Goal: Feedback & Contribution: Leave review/rating

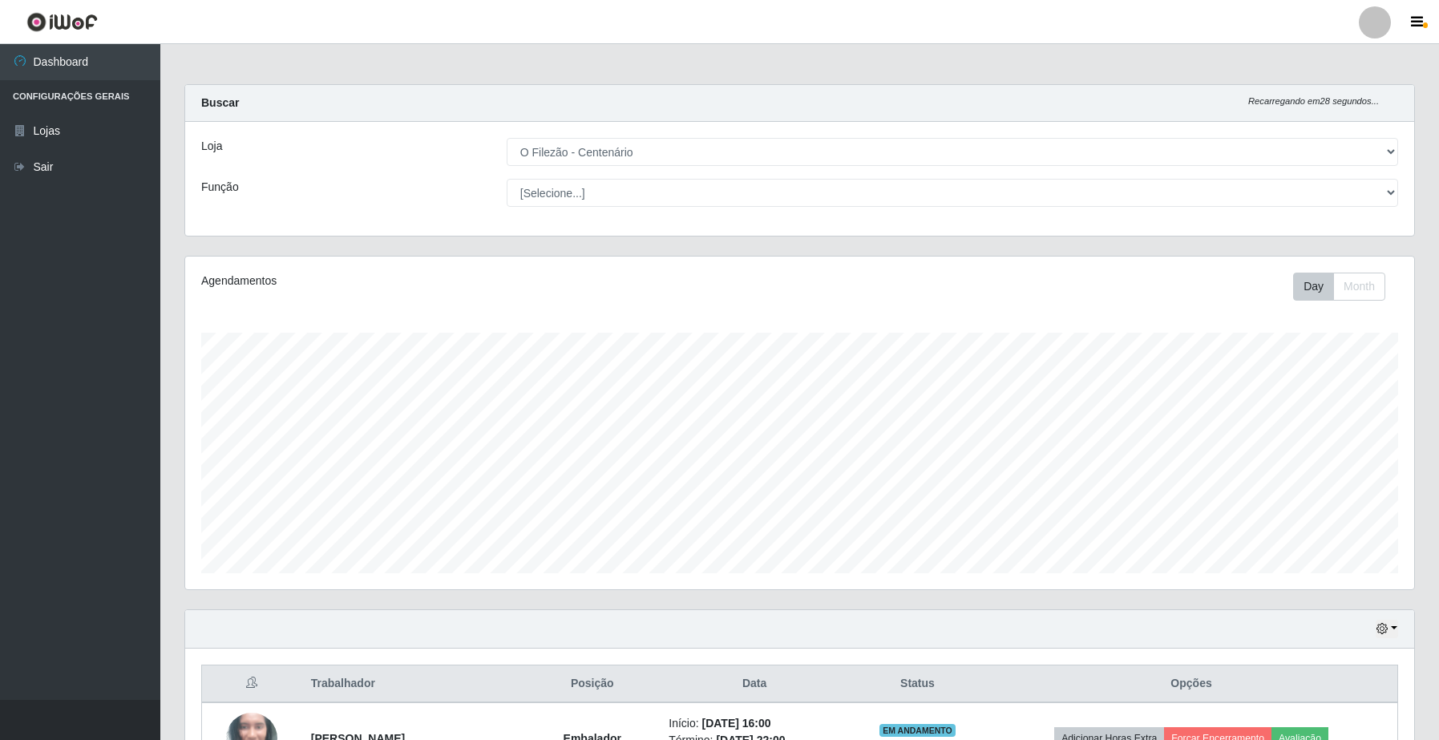
select select "203"
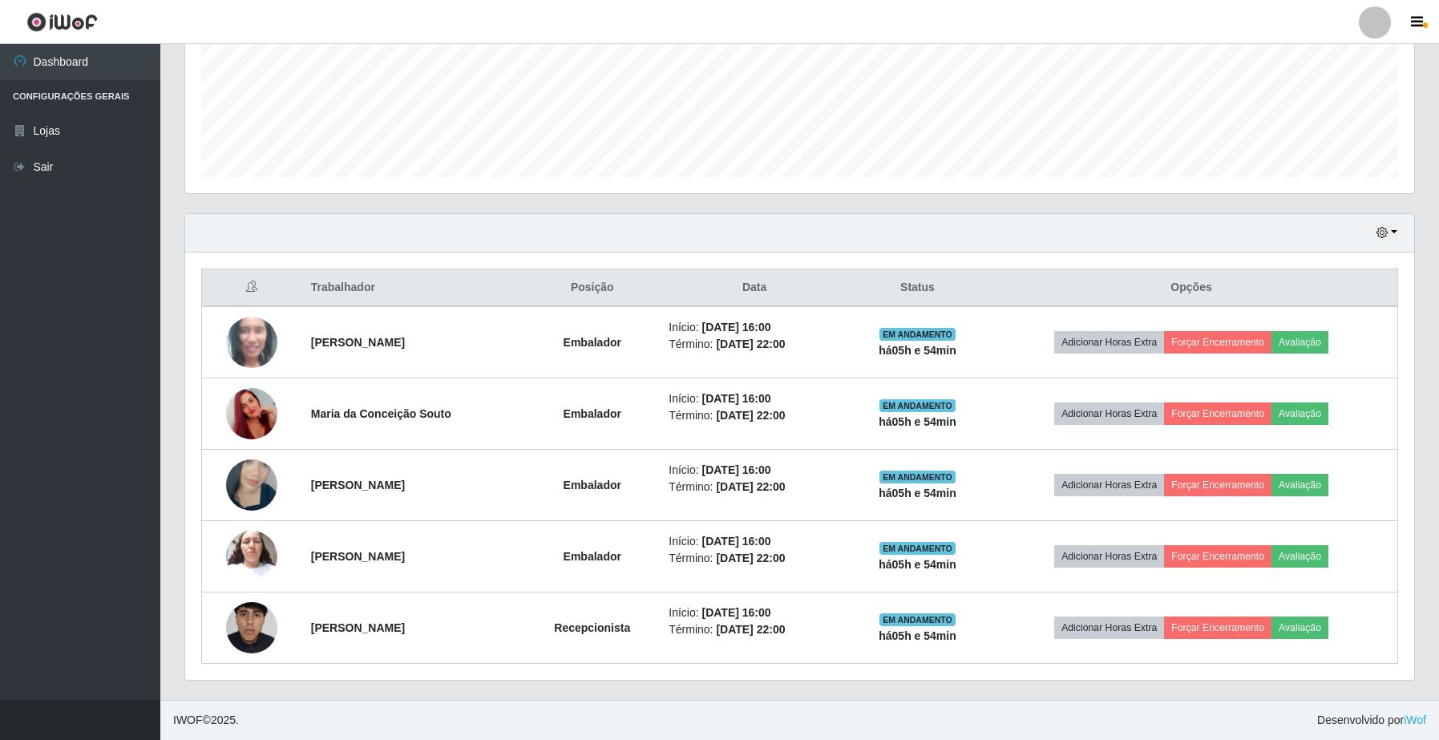
scroll to position [334, 1228]
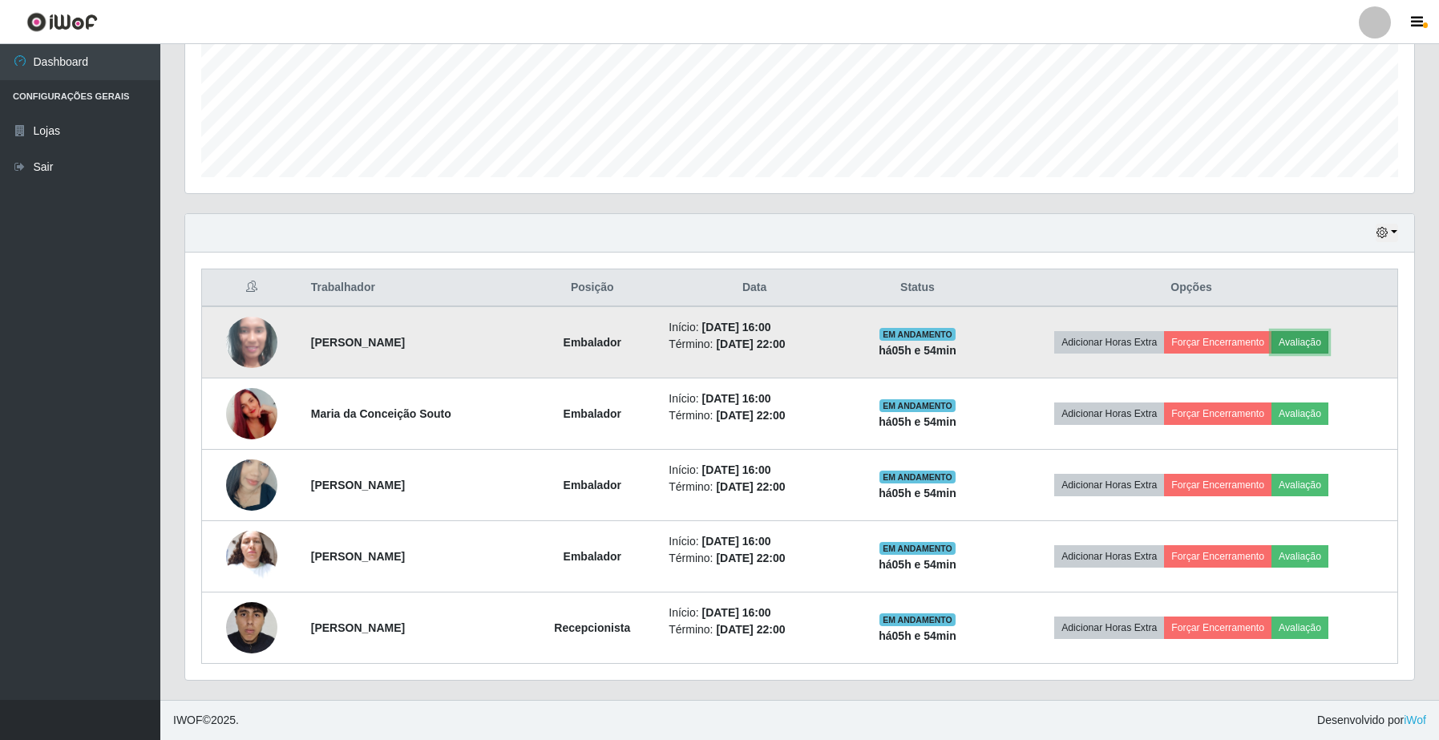
click at [1313, 345] on button "Avaliação" at bounding box center [1300, 342] width 57 height 22
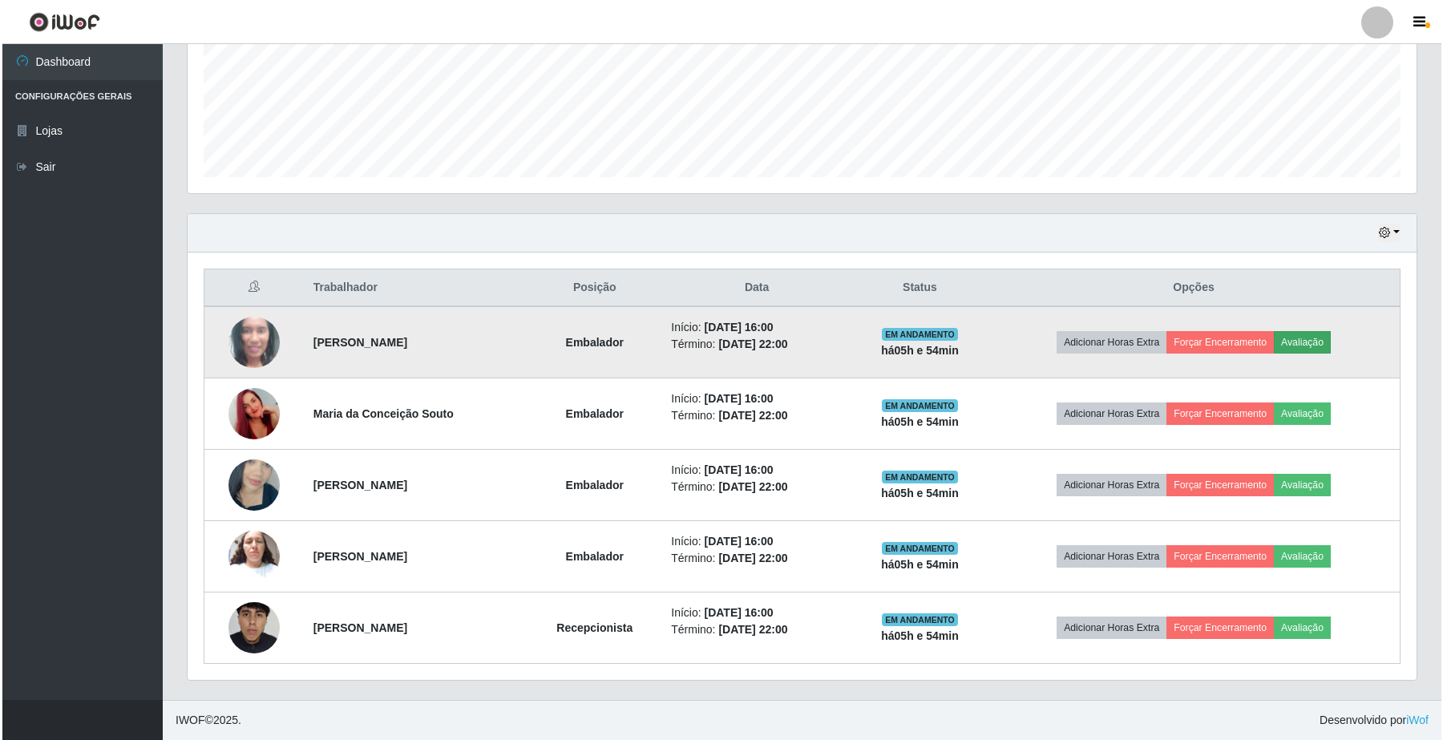
scroll to position [334, 1217]
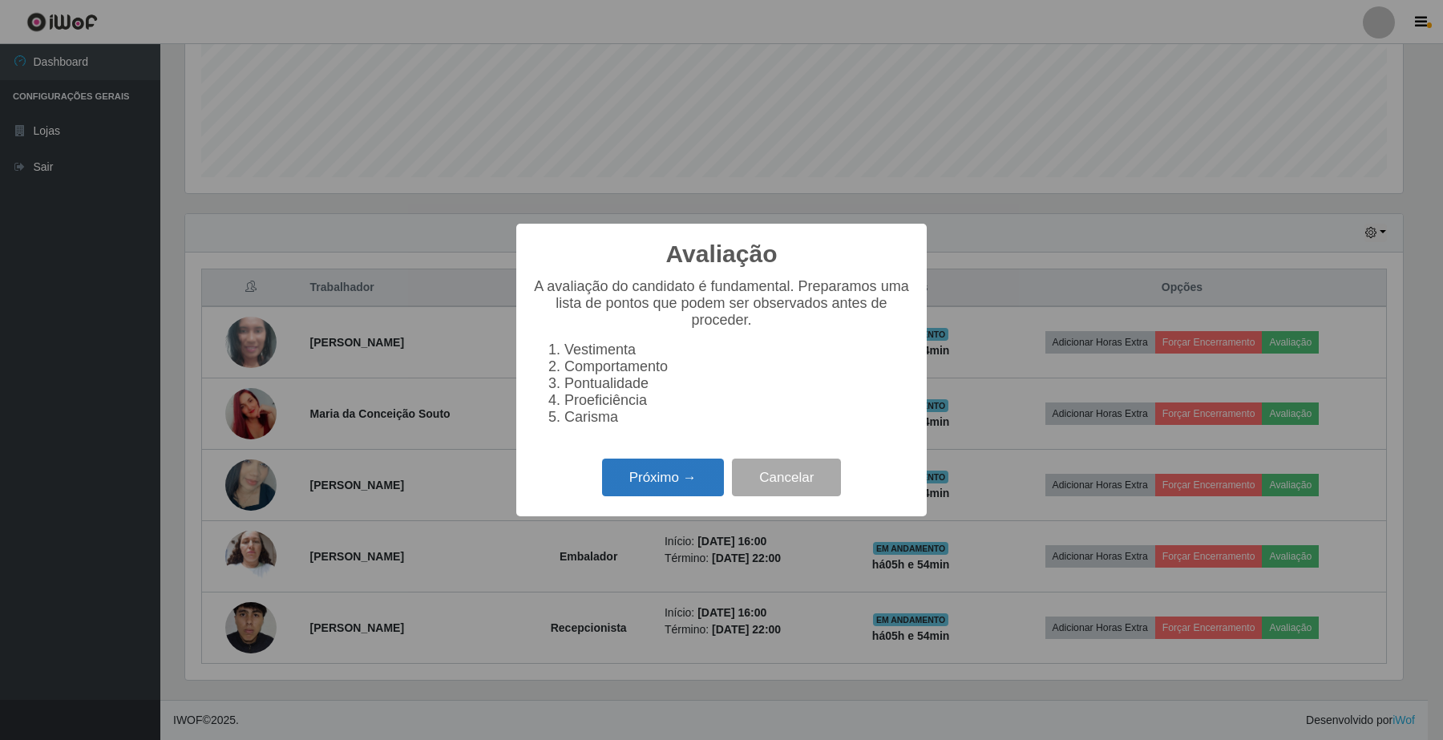
click at [655, 477] on button "Próximo →" at bounding box center [663, 478] width 122 height 38
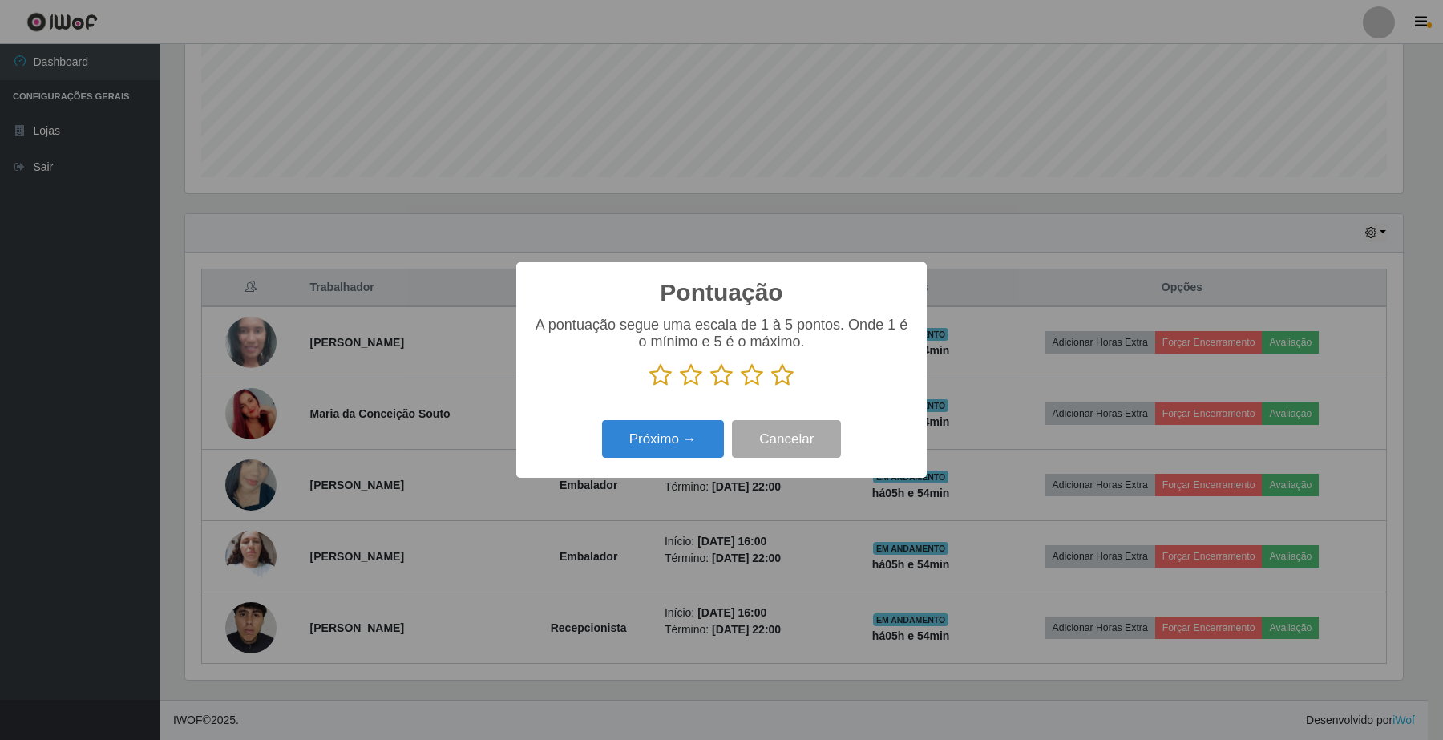
scroll to position [801530, 800645]
click at [784, 382] on icon at bounding box center [782, 375] width 22 height 24
click at [771, 387] on input "radio" at bounding box center [771, 387] width 0 height 0
click at [662, 446] on button "Próximo →" at bounding box center [663, 439] width 122 height 38
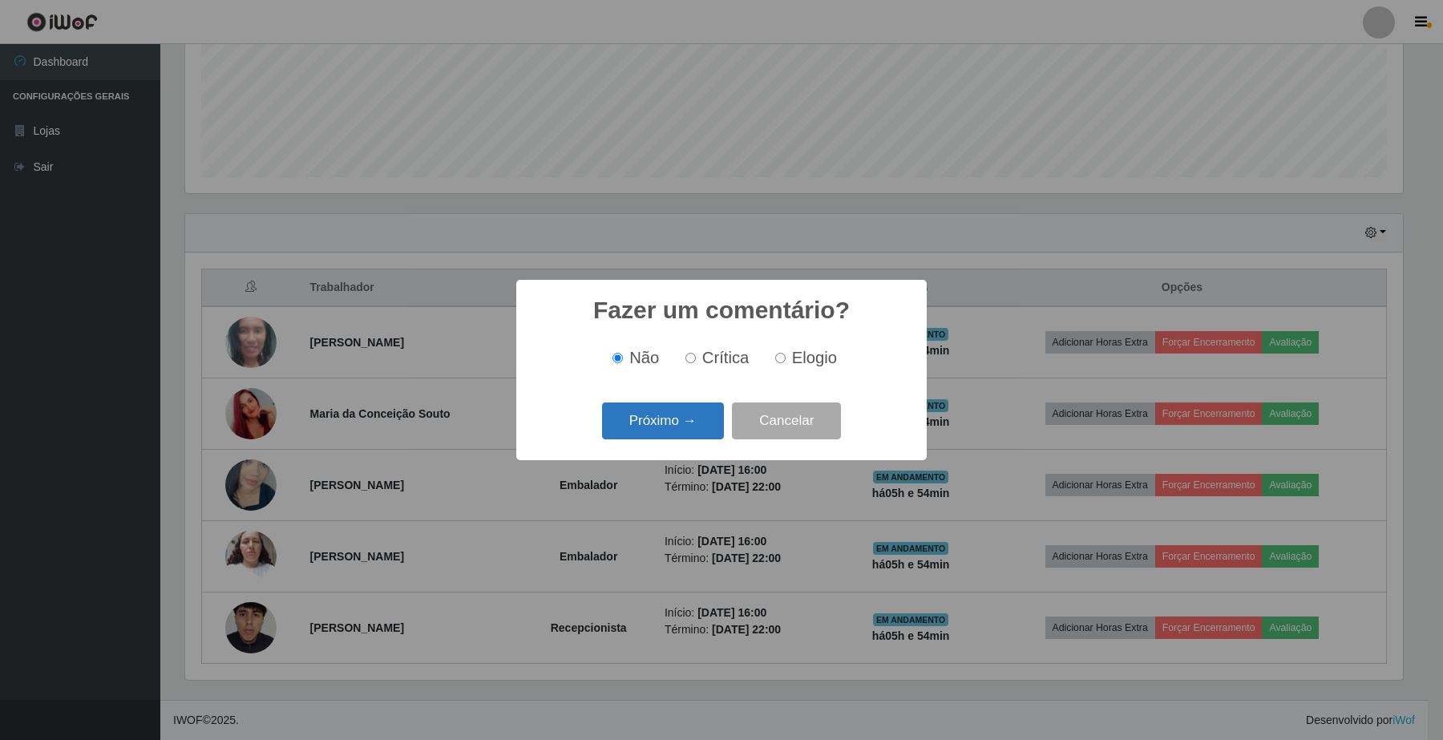
click at [698, 423] on button "Próximo →" at bounding box center [663, 422] width 122 height 38
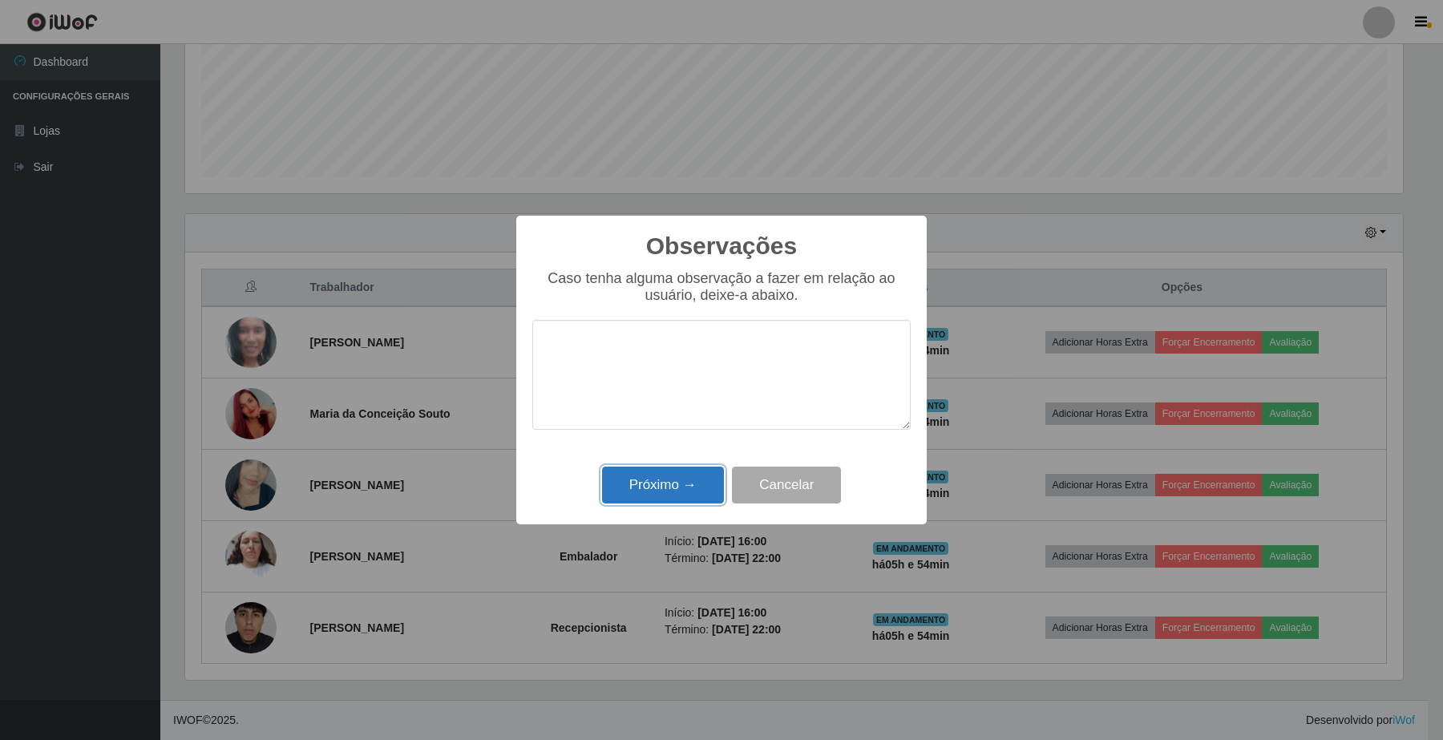
click at [675, 486] on button "Próximo →" at bounding box center [663, 486] width 122 height 38
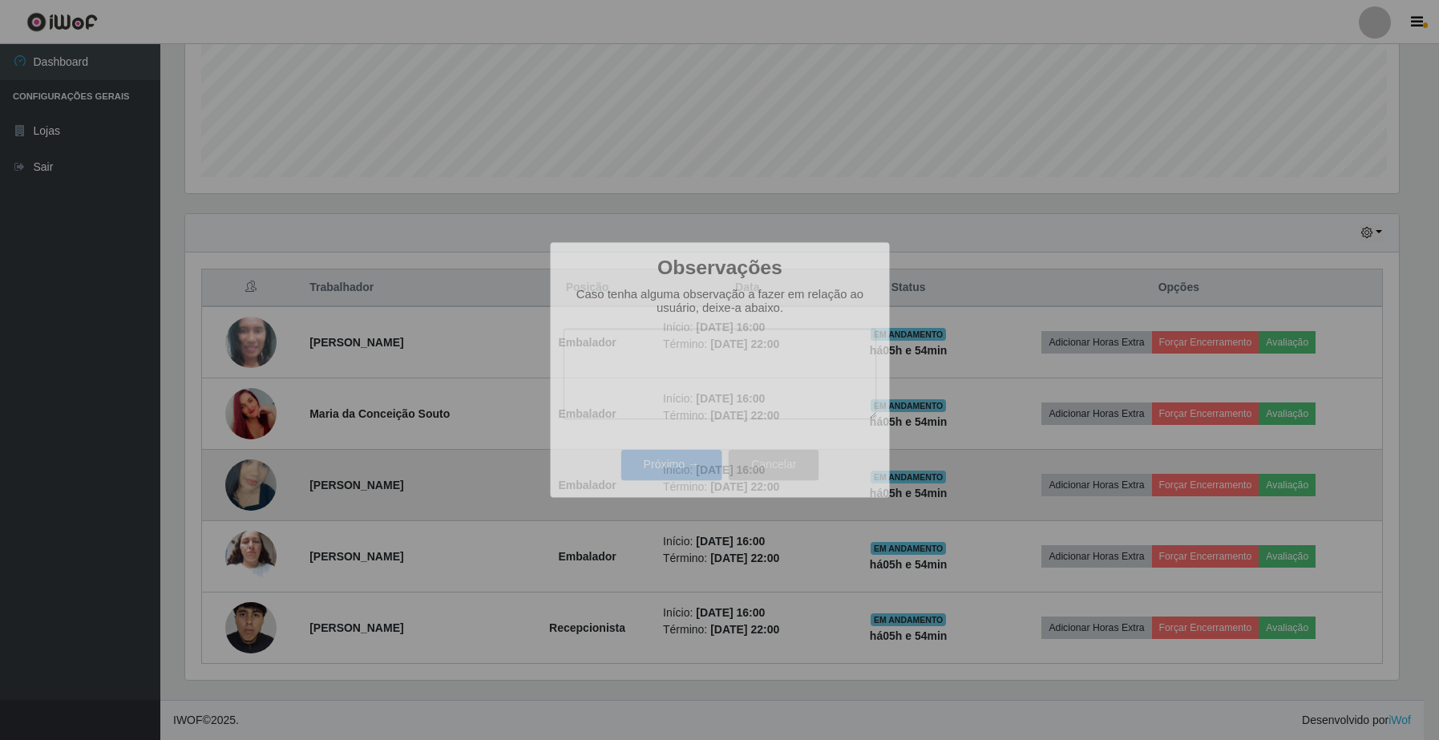
scroll to position [334, 1228]
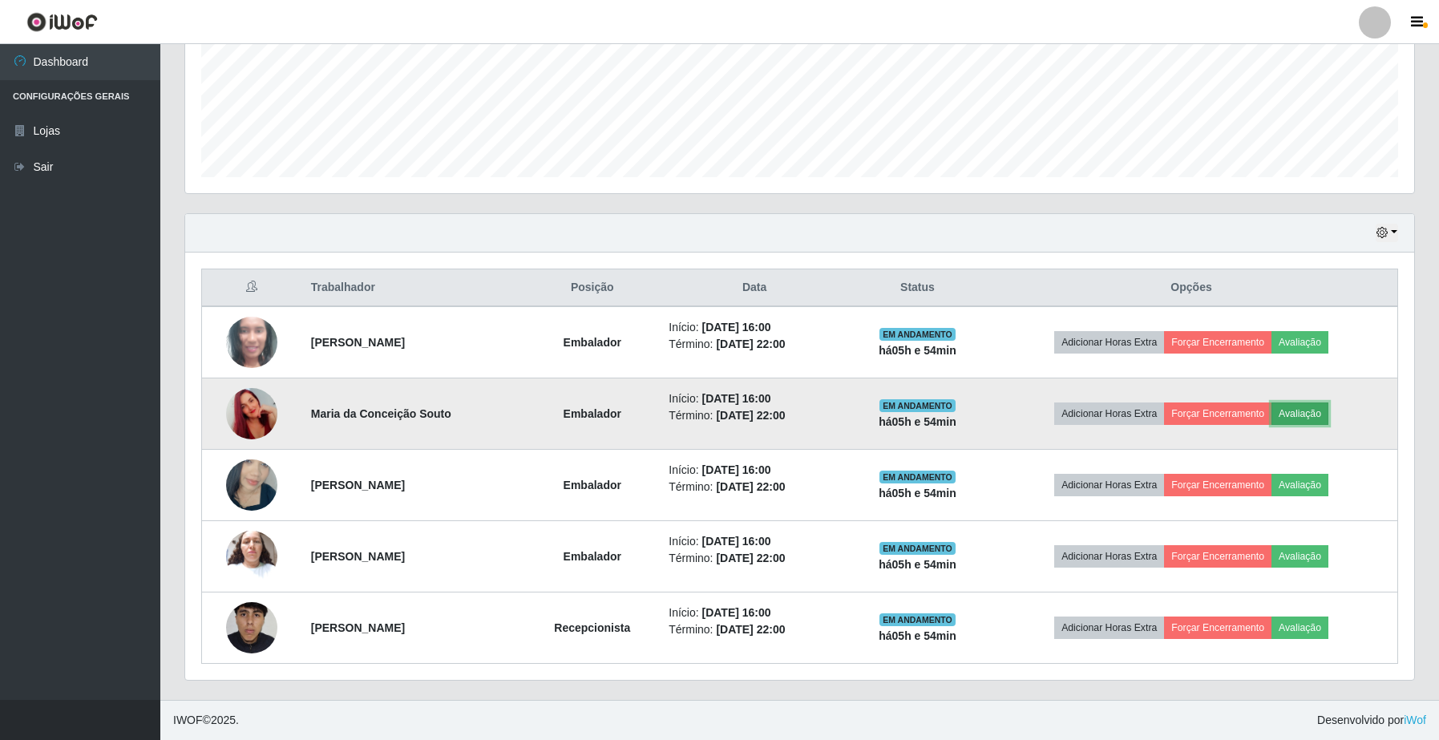
click at [1327, 414] on button "Avaliação" at bounding box center [1300, 414] width 57 height 22
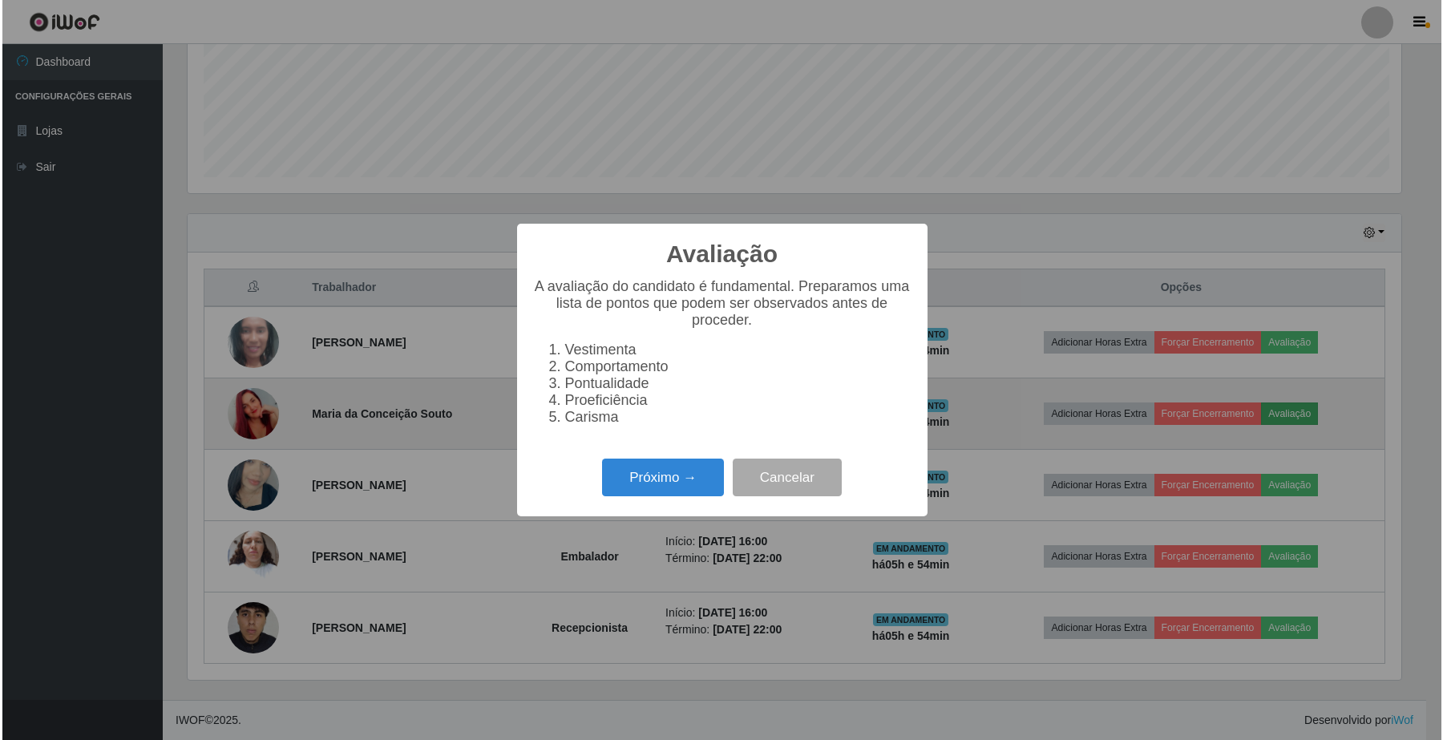
scroll to position [334, 1217]
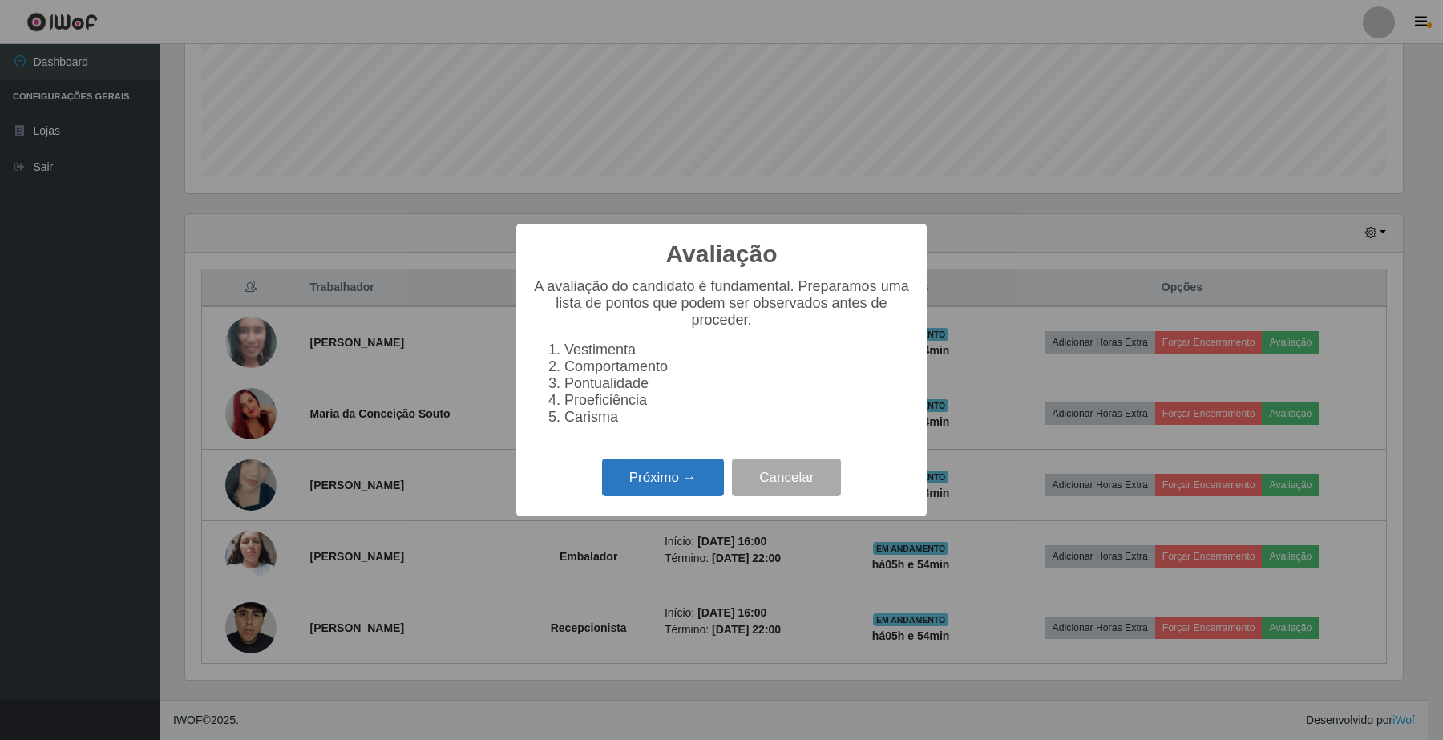
click at [696, 486] on button "Próximo →" at bounding box center [663, 478] width 122 height 38
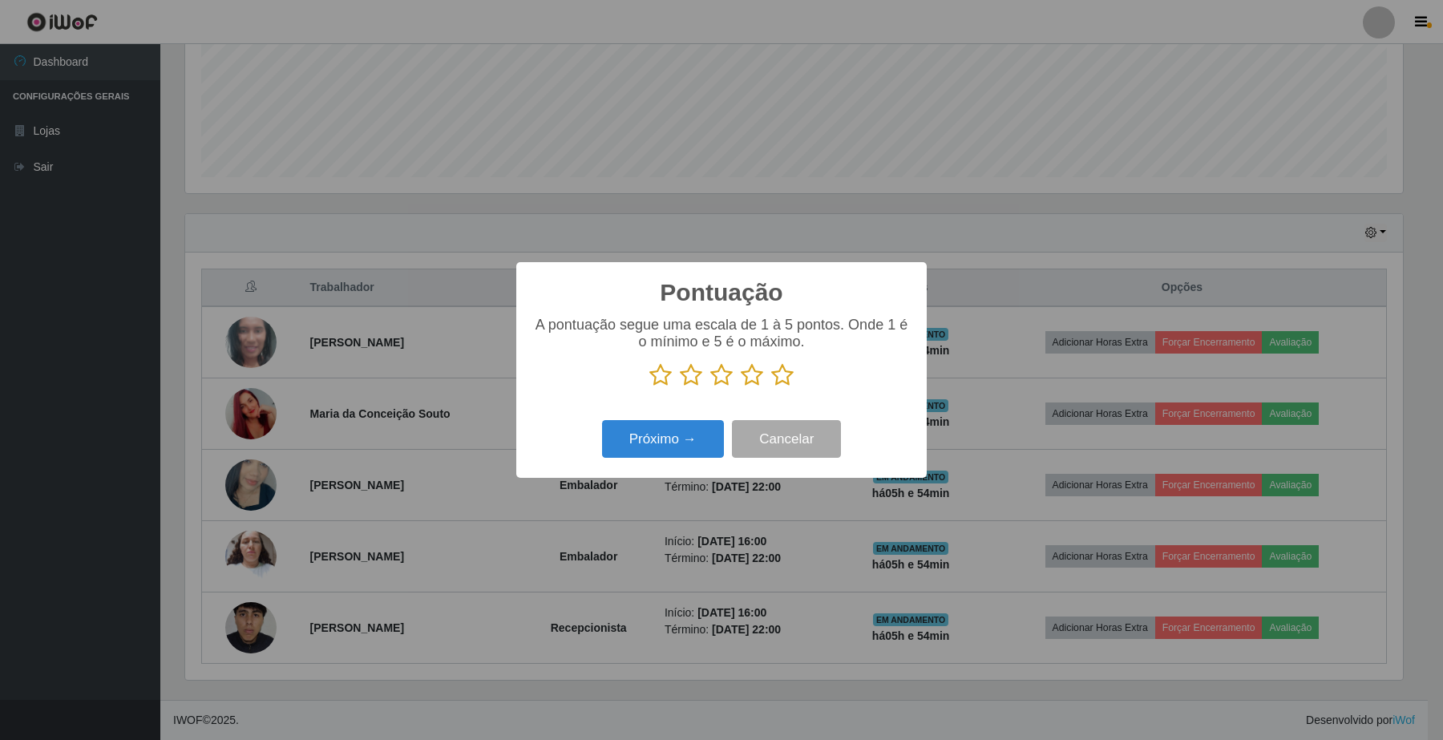
scroll to position [801530, 800645]
click at [788, 379] on icon at bounding box center [782, 375] width 22 height 24
click at [771, 387] on input "radio" at bounding box center [771, 387] width 0 height 0
click at [692, 451] on button "Próximo →" at bounding box center [663, 439] width 122 height 38
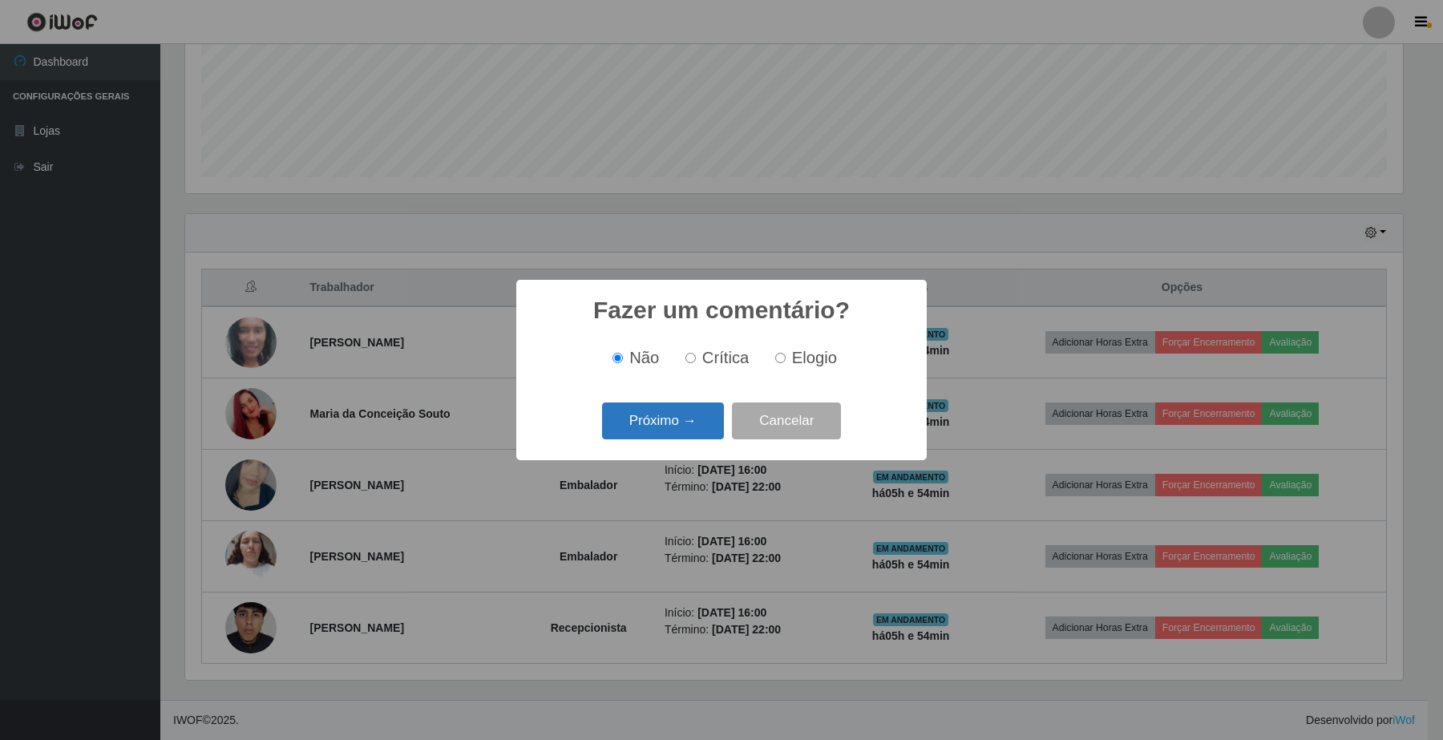
click at [675, 437] on button "Próximo →" at bounding box center [663, 422] width 122 height 38
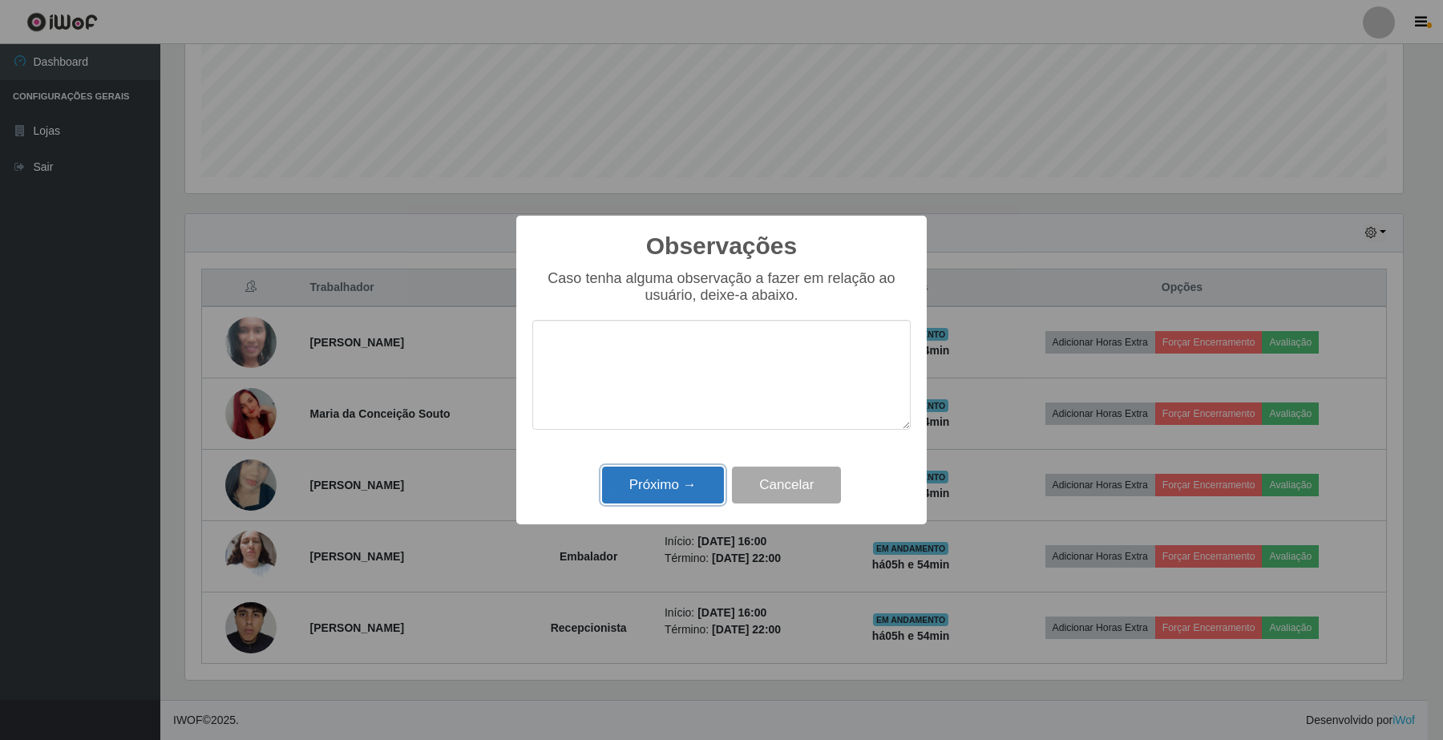
click at [670, 480] on button "Próximo →" at bounding box center [663, 486] width 122 height 38
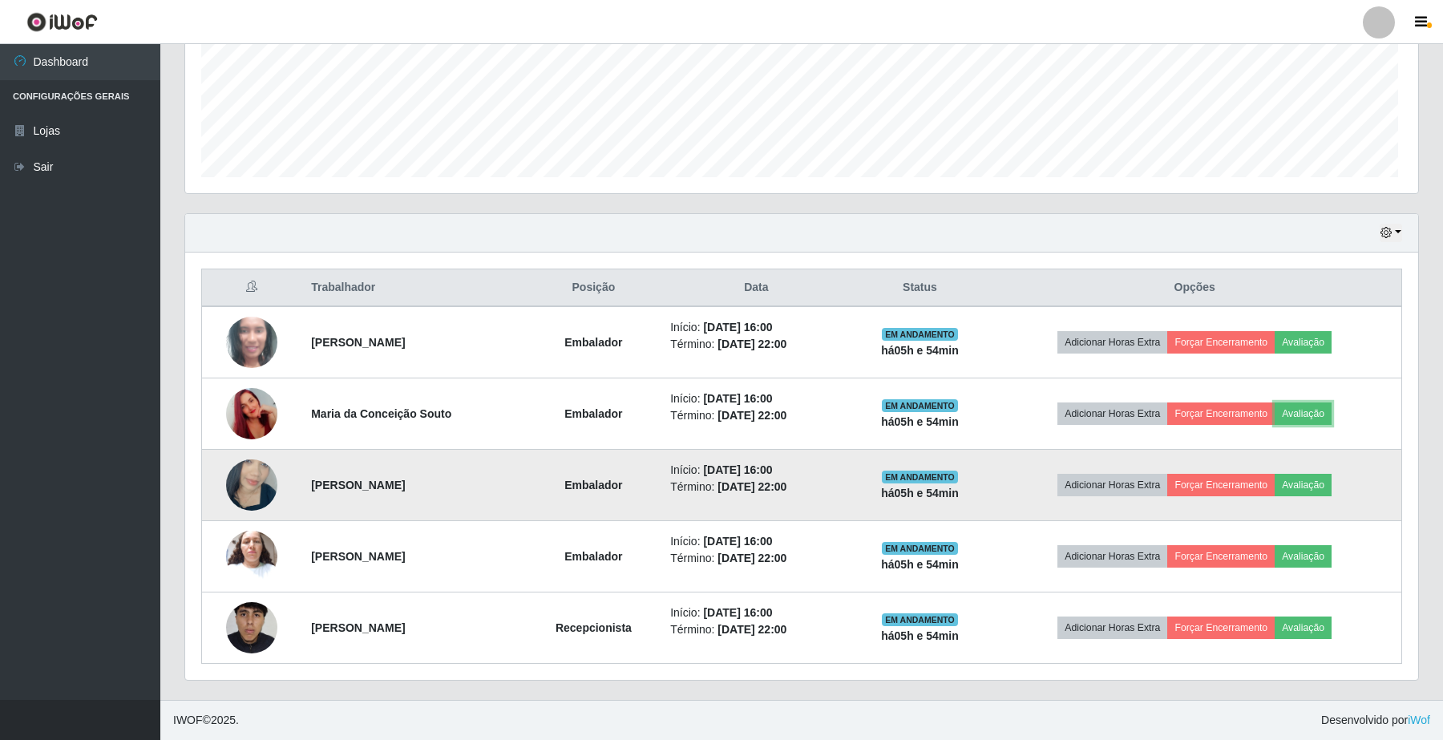
scroll to position [334, 1228]
click at [1313, 487] on button "Avaliação" at bounding box center [1300, 485] width 57 height 22
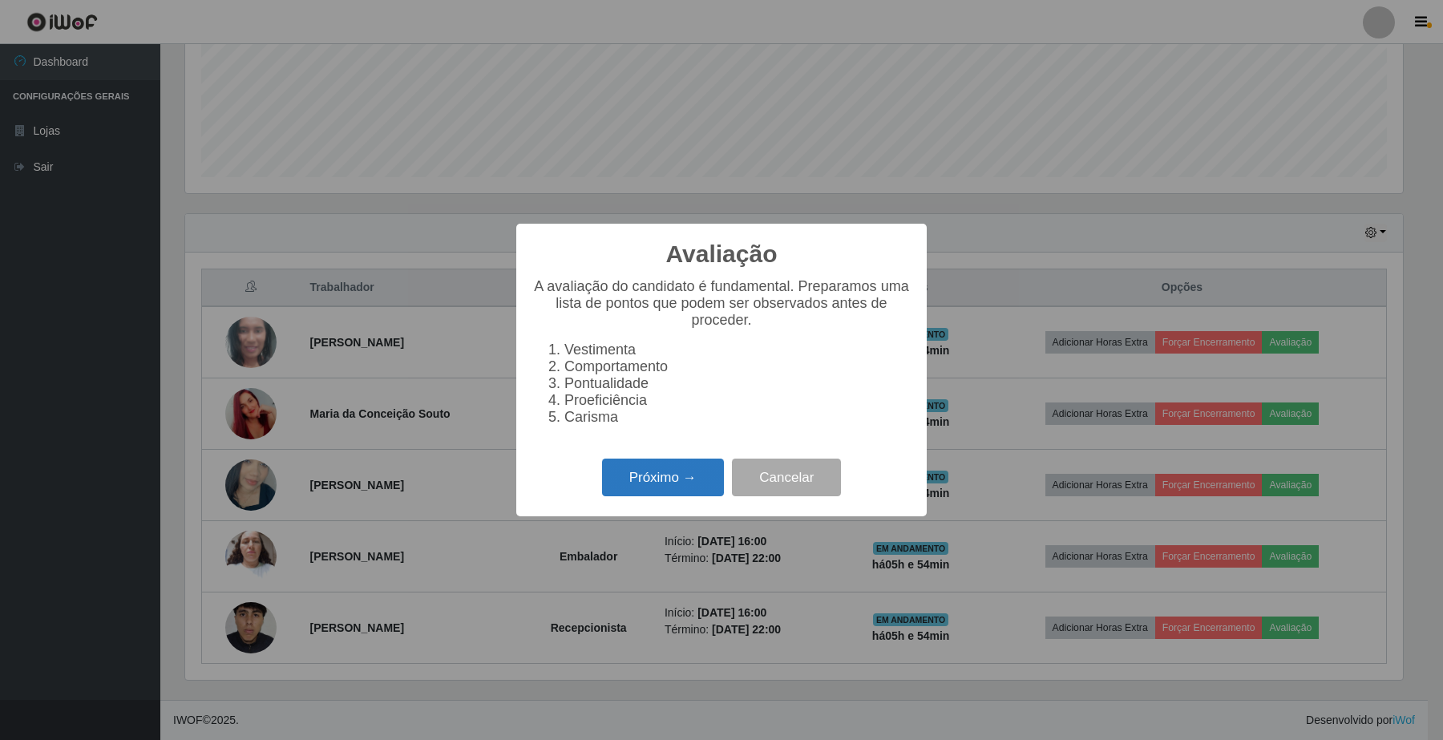
click at [670, 496] on button "Próximo →" at bounding box center [663, 478] width 122 height 38
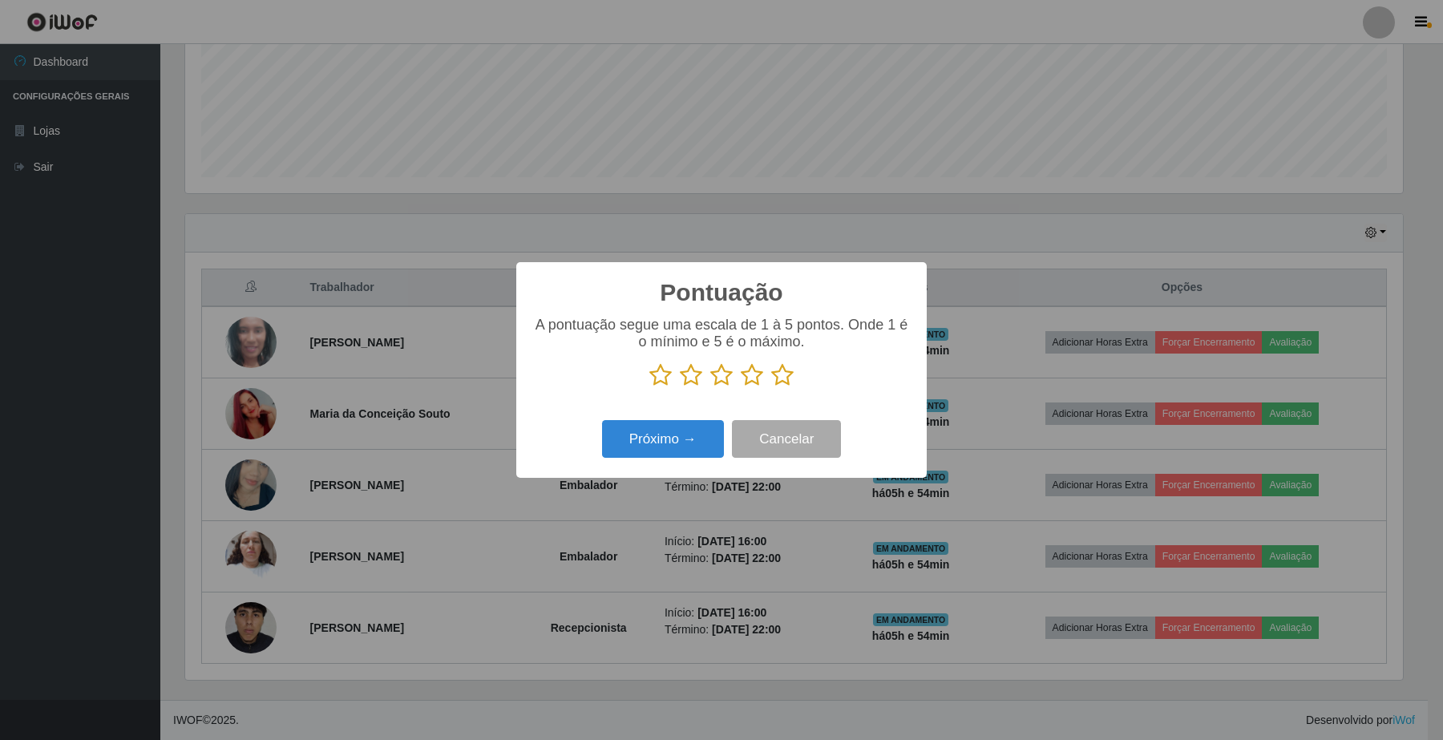
click at [784, 382] on icon at bounding box center [782, 375] width 22 height 24
click at [771, 387] on input "radio" at bounding box center [771, 387] width 0 height 0
click at [687, 443] on button "Próximo →" at bounding box center [663, 439] width 122 height 38
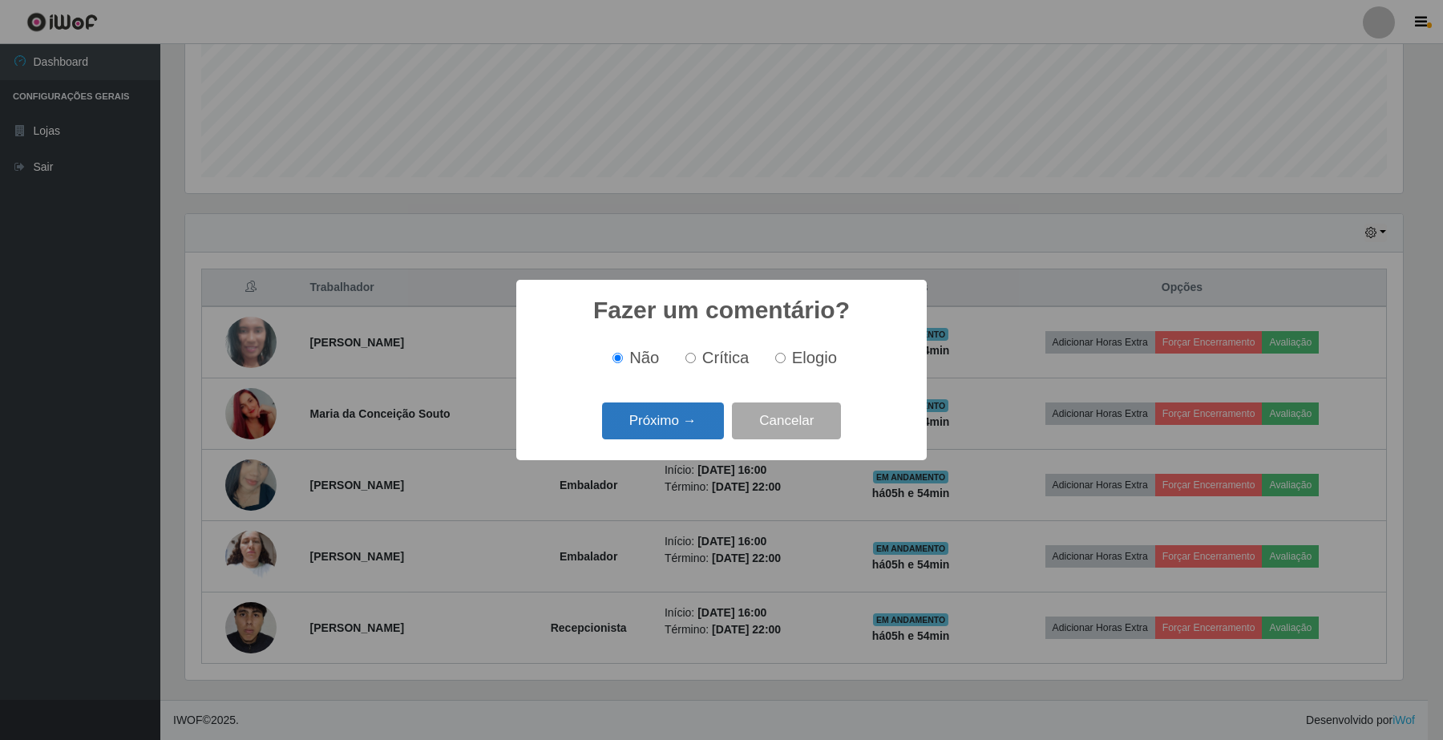
click at [662, 415] on button "Próximo →" at bounding box center [663, 422] width 122 height 38
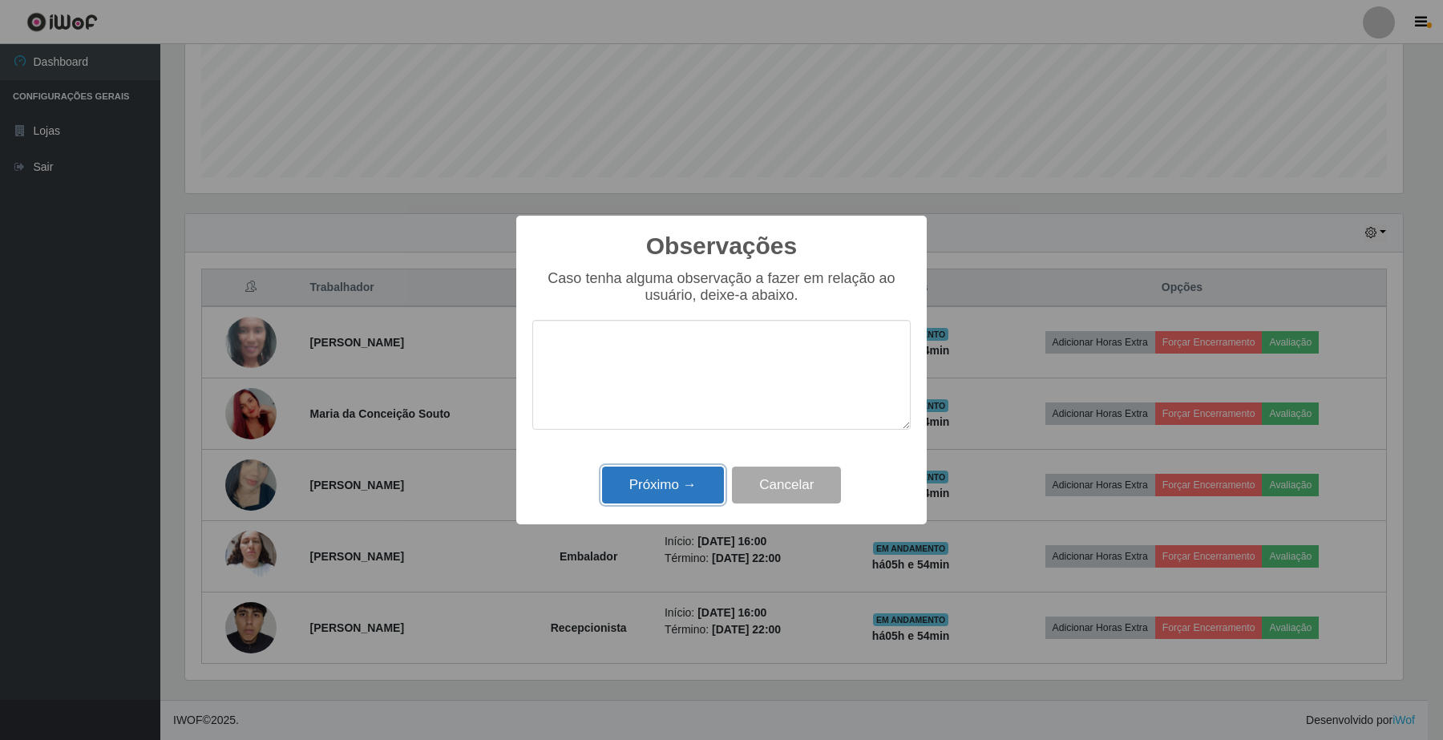
click at [674, 482] on button "Próximo →" at bounding box center [663, 486] width 122 height 38
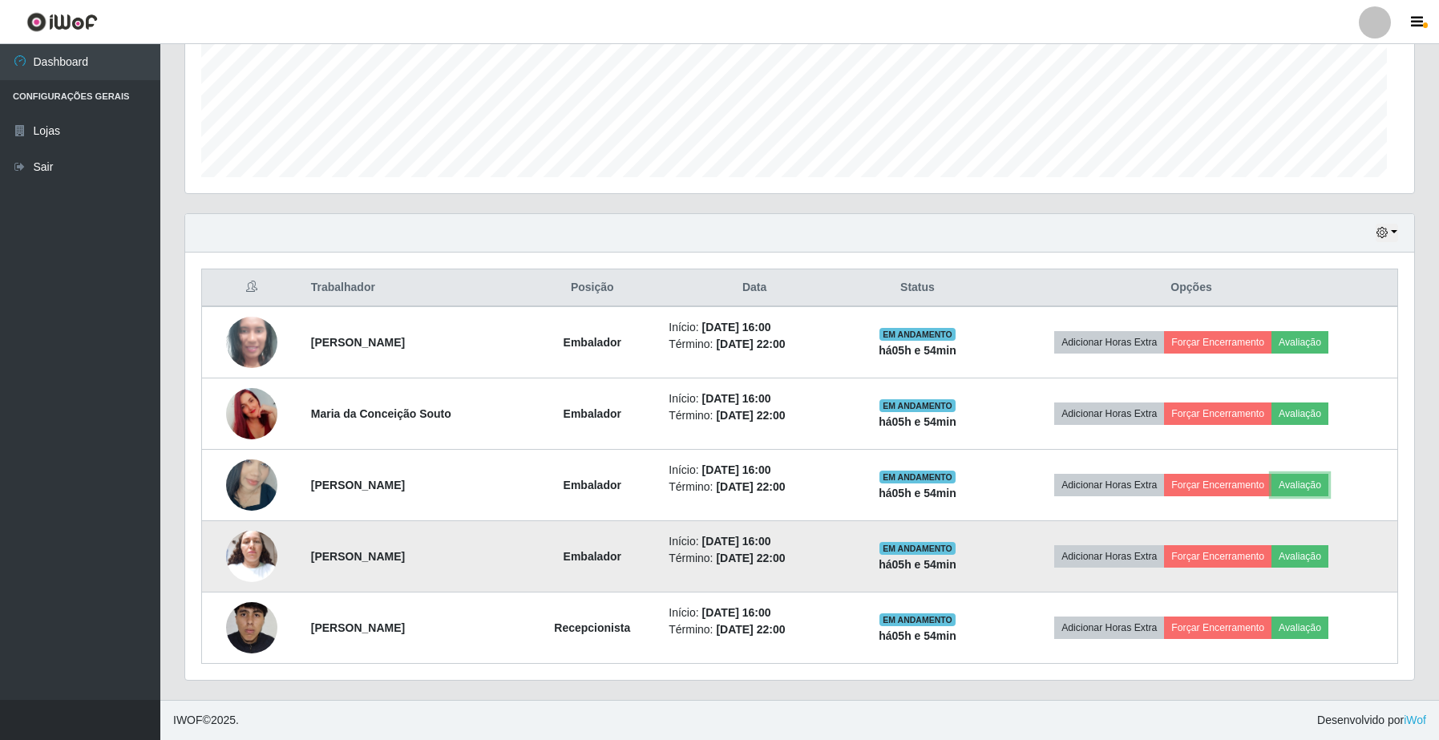
scroll to position [334, 1228]
click at [1323, 562] on button "Avaliação" at bounding box center [1300, 556] width 57 height 22
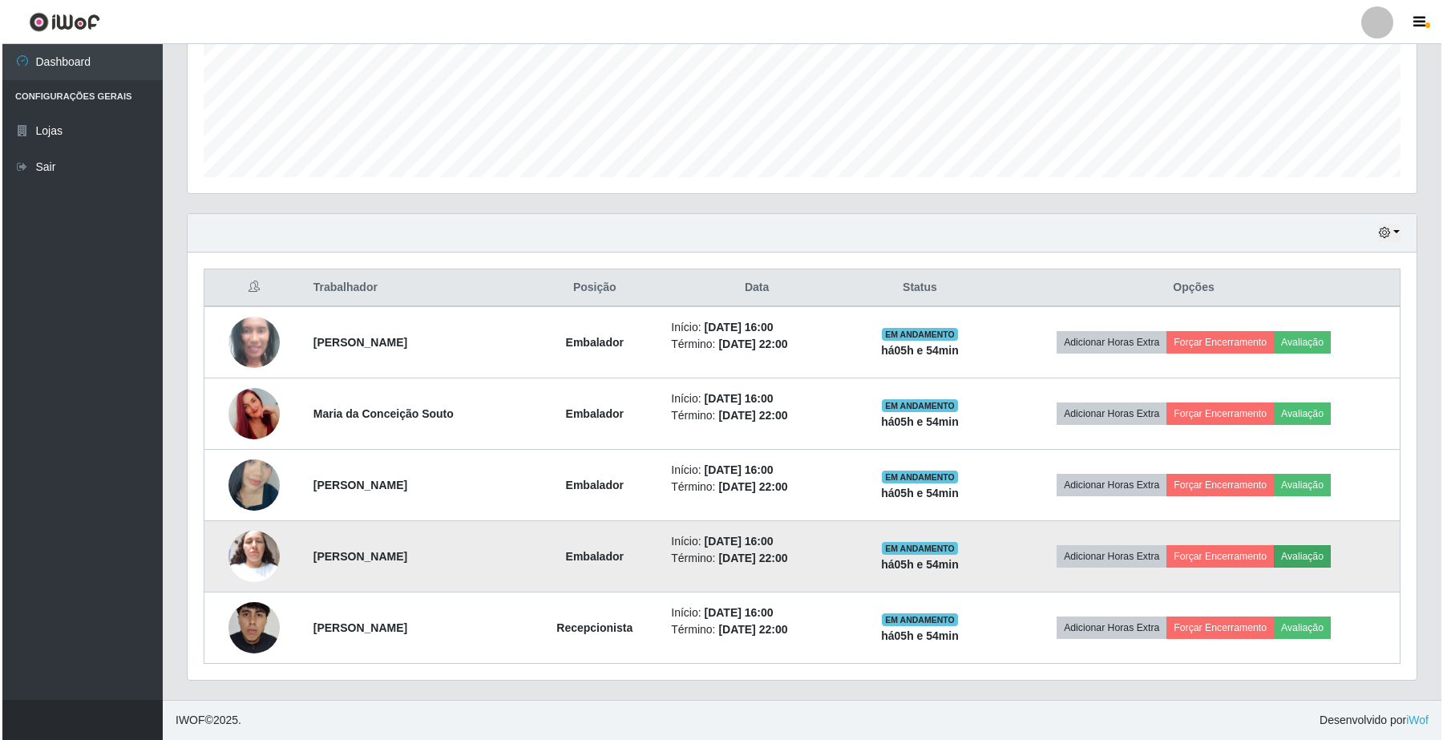
scroll to position [334, 1217]
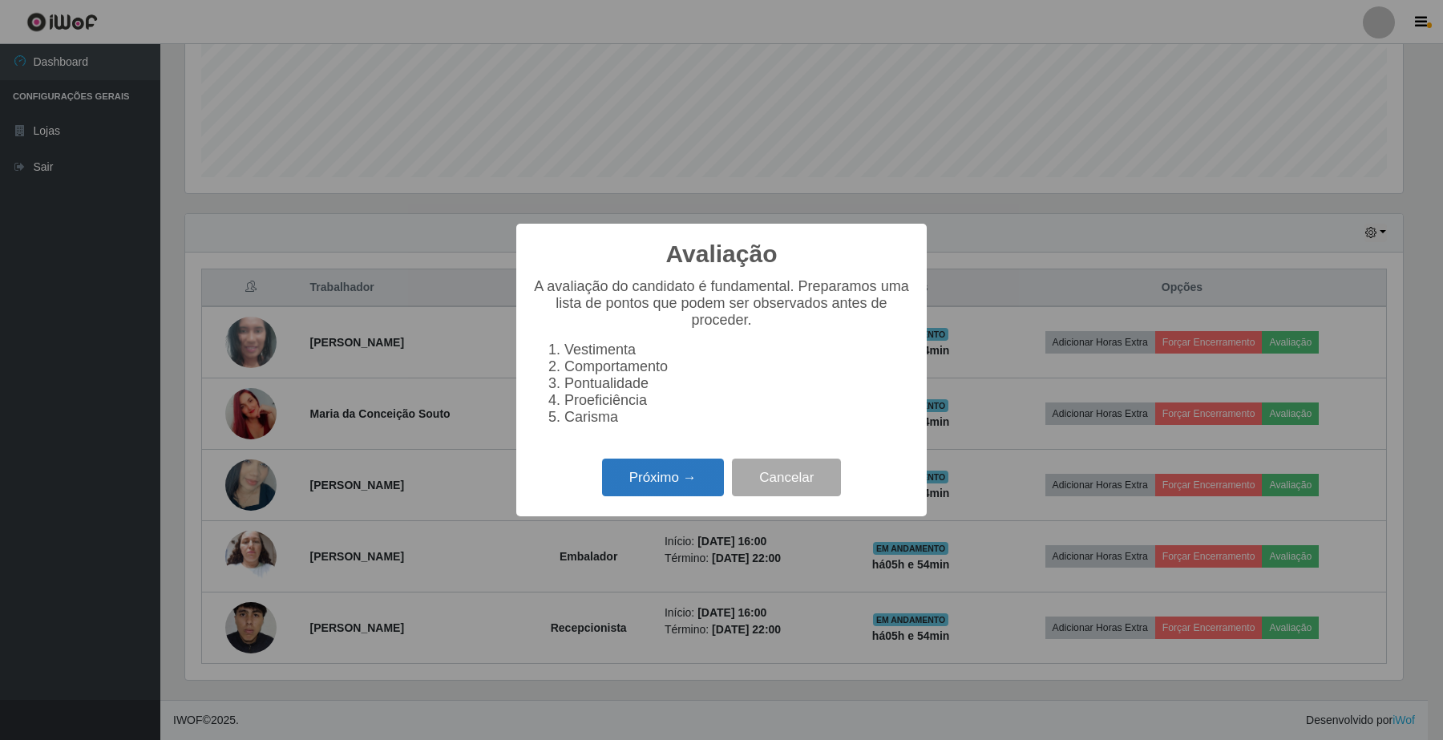
click at [658, 496] on button "Próximo →" at bounding box center [663, 478] width 122 height 38
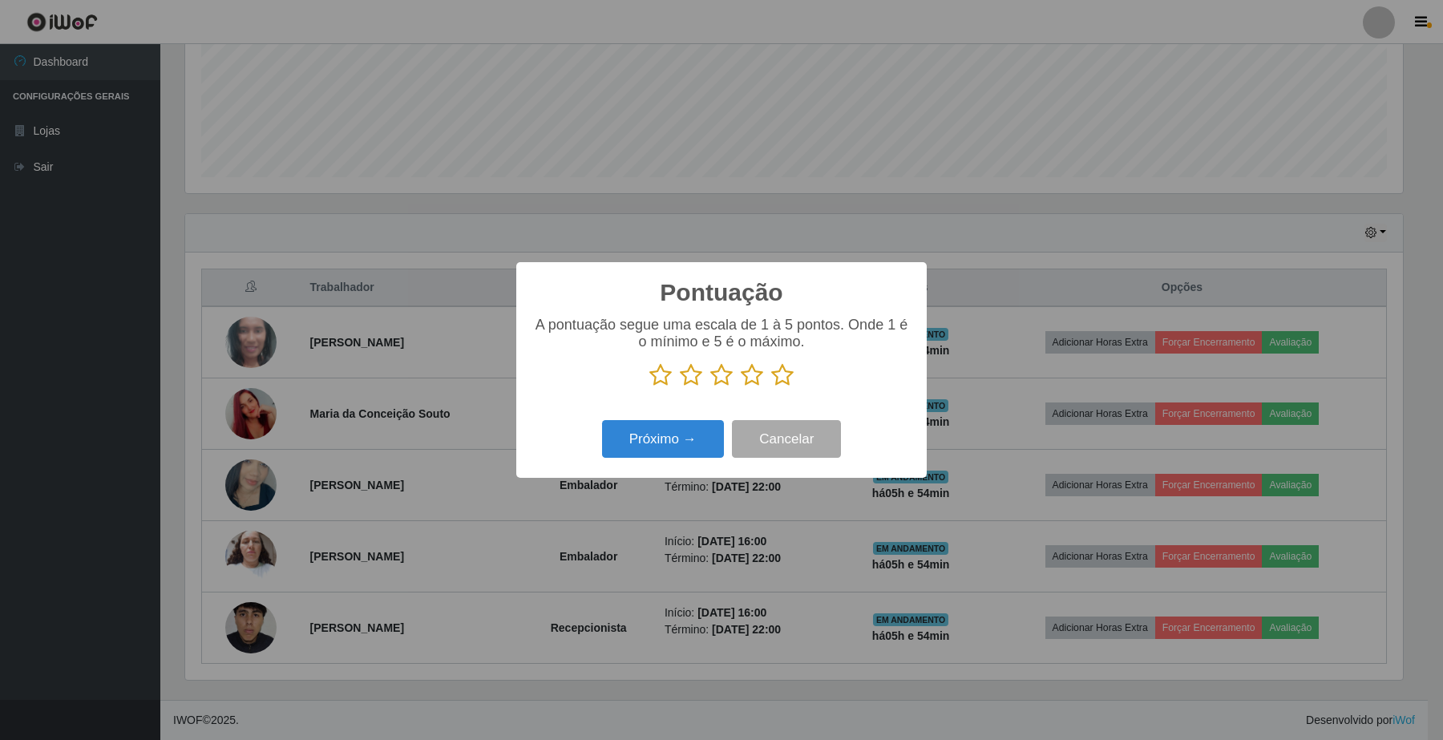
click at [784, 387] on icon at bounding box center [782, 375] width 22 height 24
click at [771, 387] on input "radio" at bounding box center [771, 387] width 0 height 0
click at [659, 443] on button "Próximo →" at bounding box center [663, 439] width 122 height 38
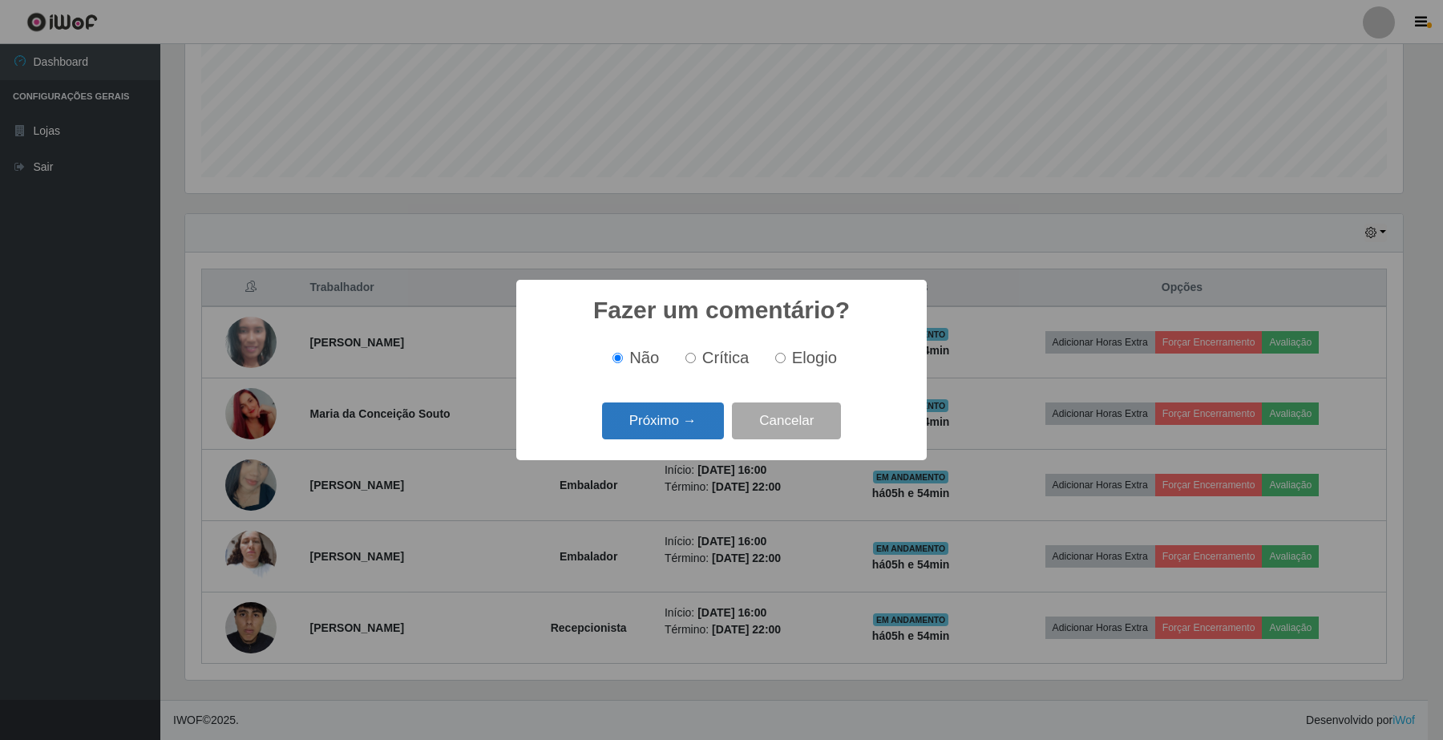
click at [684, 427] on button "Próximo →" at bounding box center [663, 422] width 122 height 38
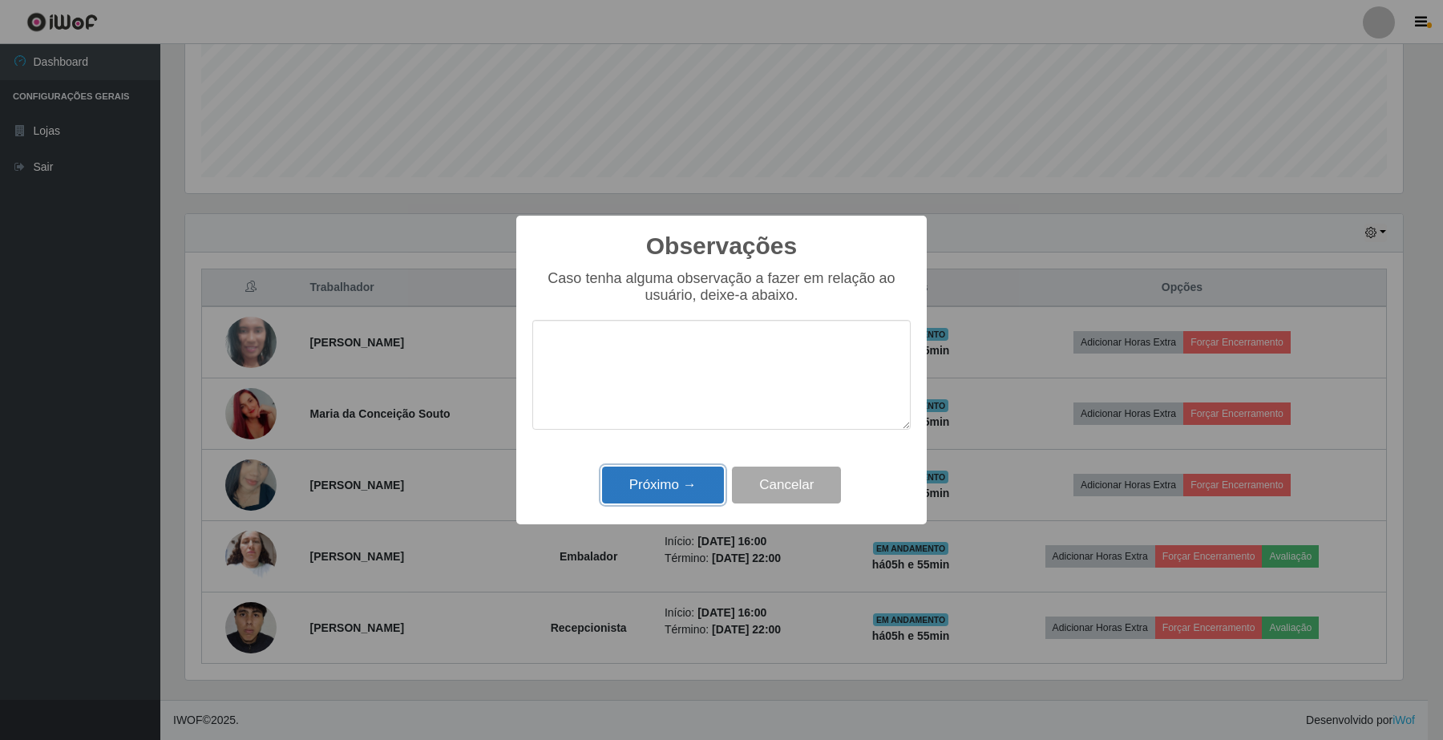
click at [675, 477] on button "Próximo →" at bounding box center [663, 486] width 122 height 38
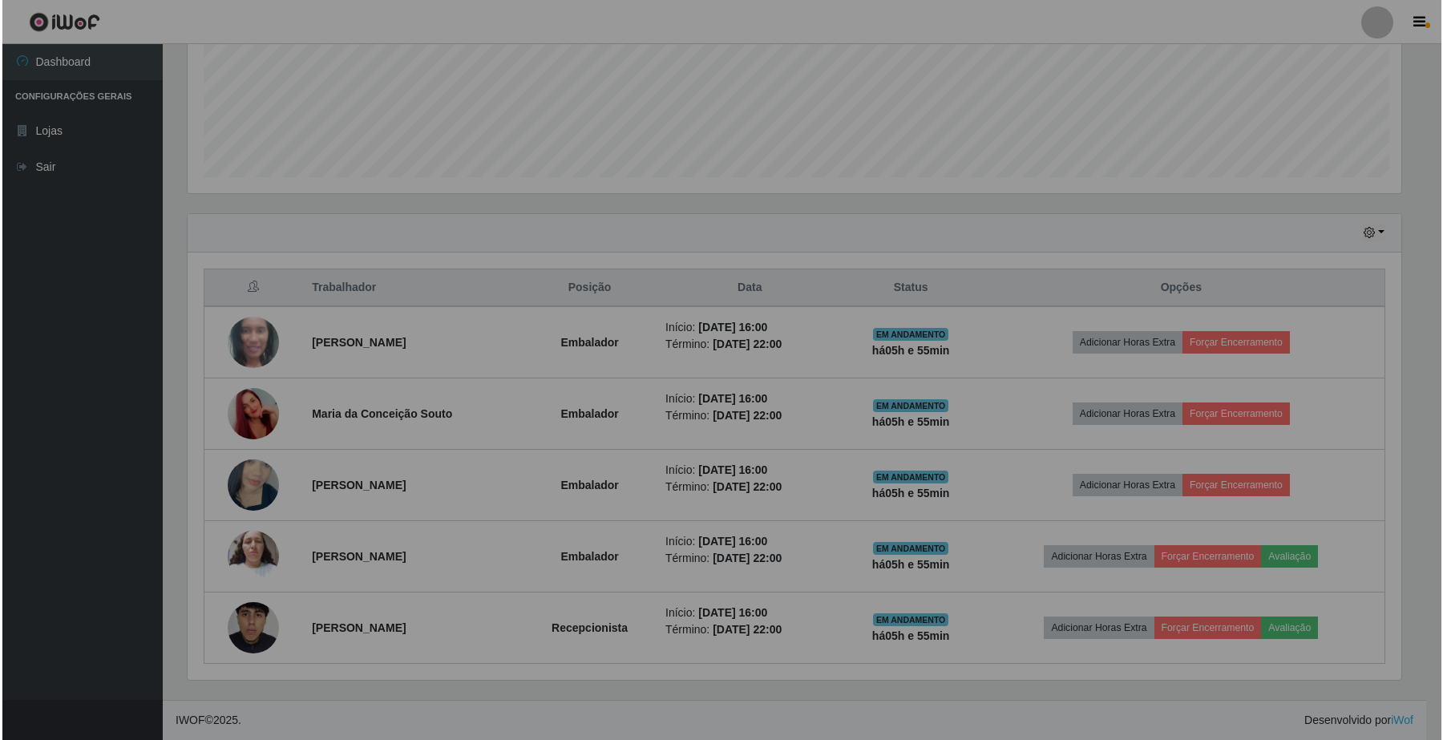
scroll to position [0, 0]
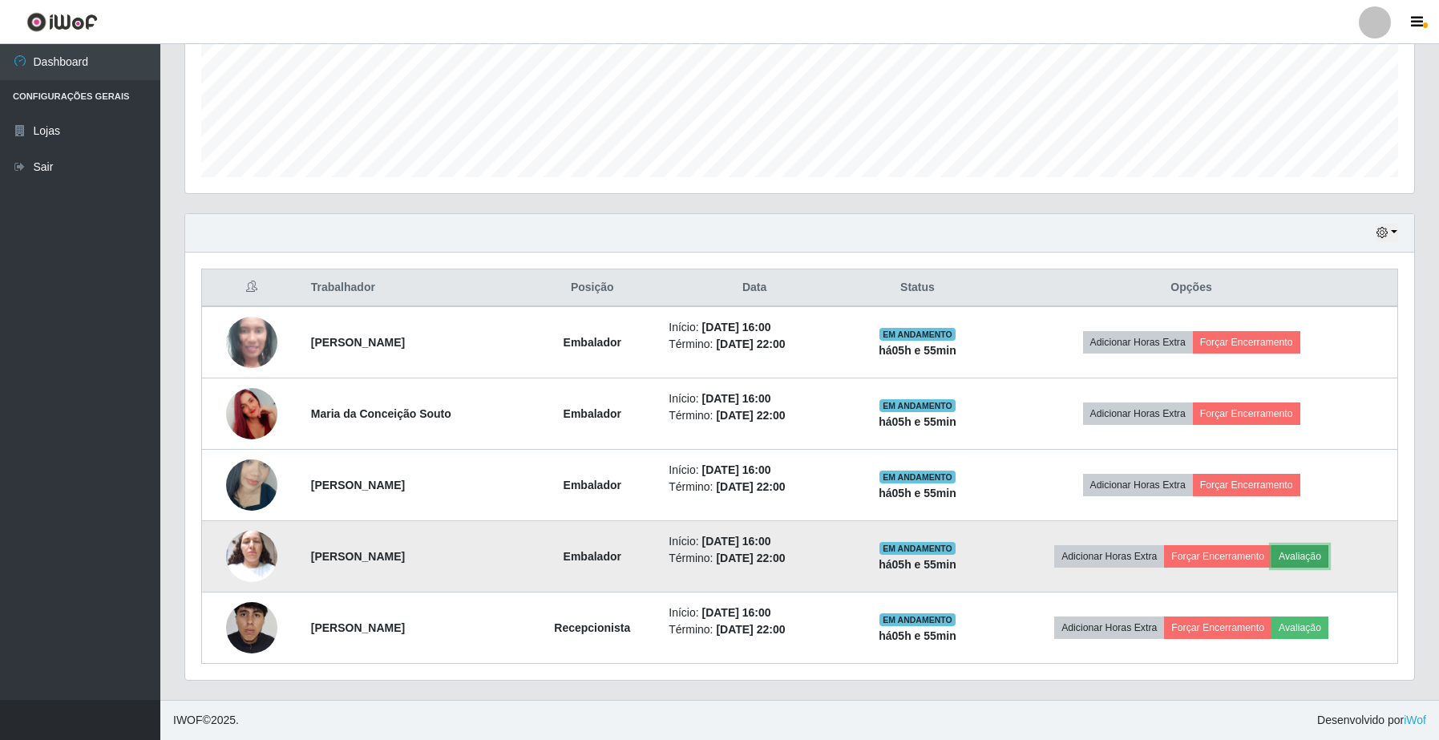
click at [1324, 556] on button "Avaliação" at bounding box center [1300, 556] width 57 height 22
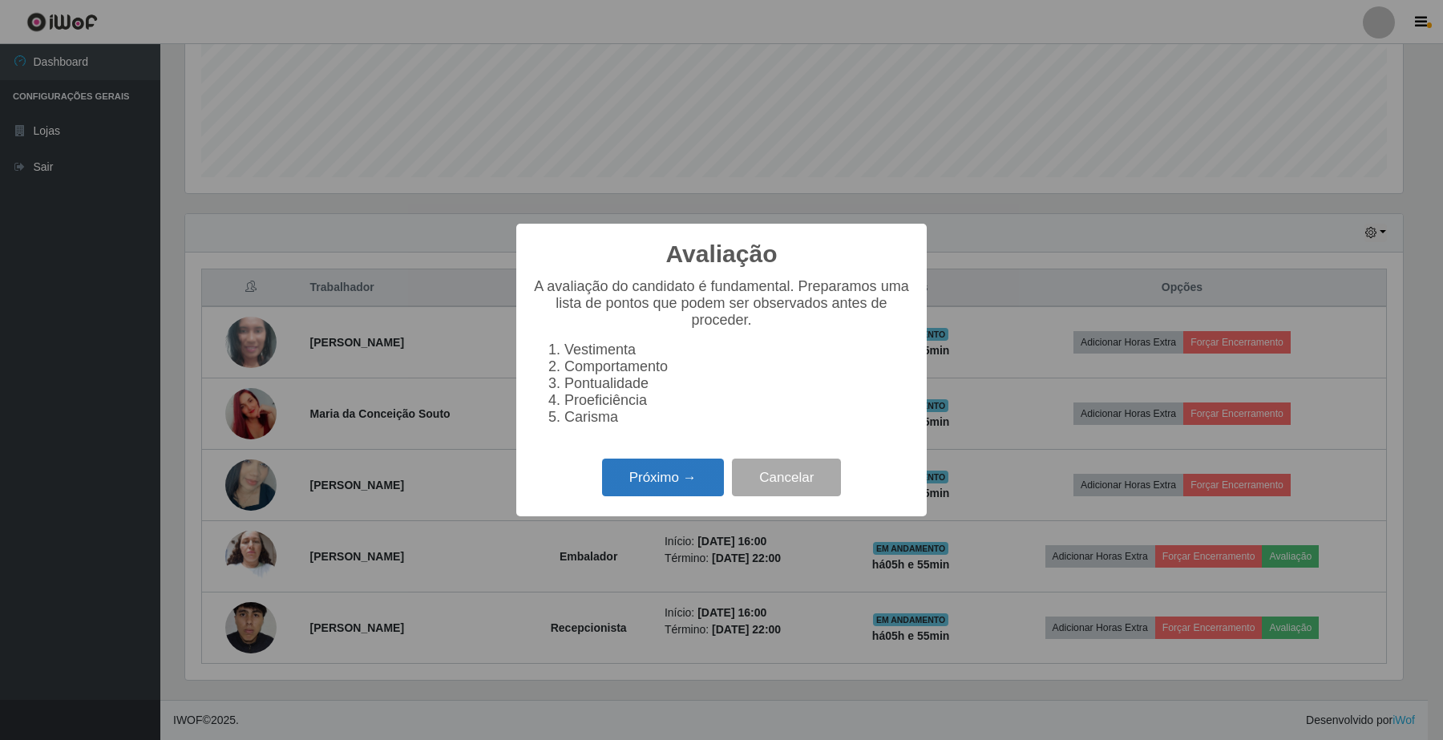
click at [694, 496] on button "Próximo →" at bounding box center [663, 478] width 122 height 38
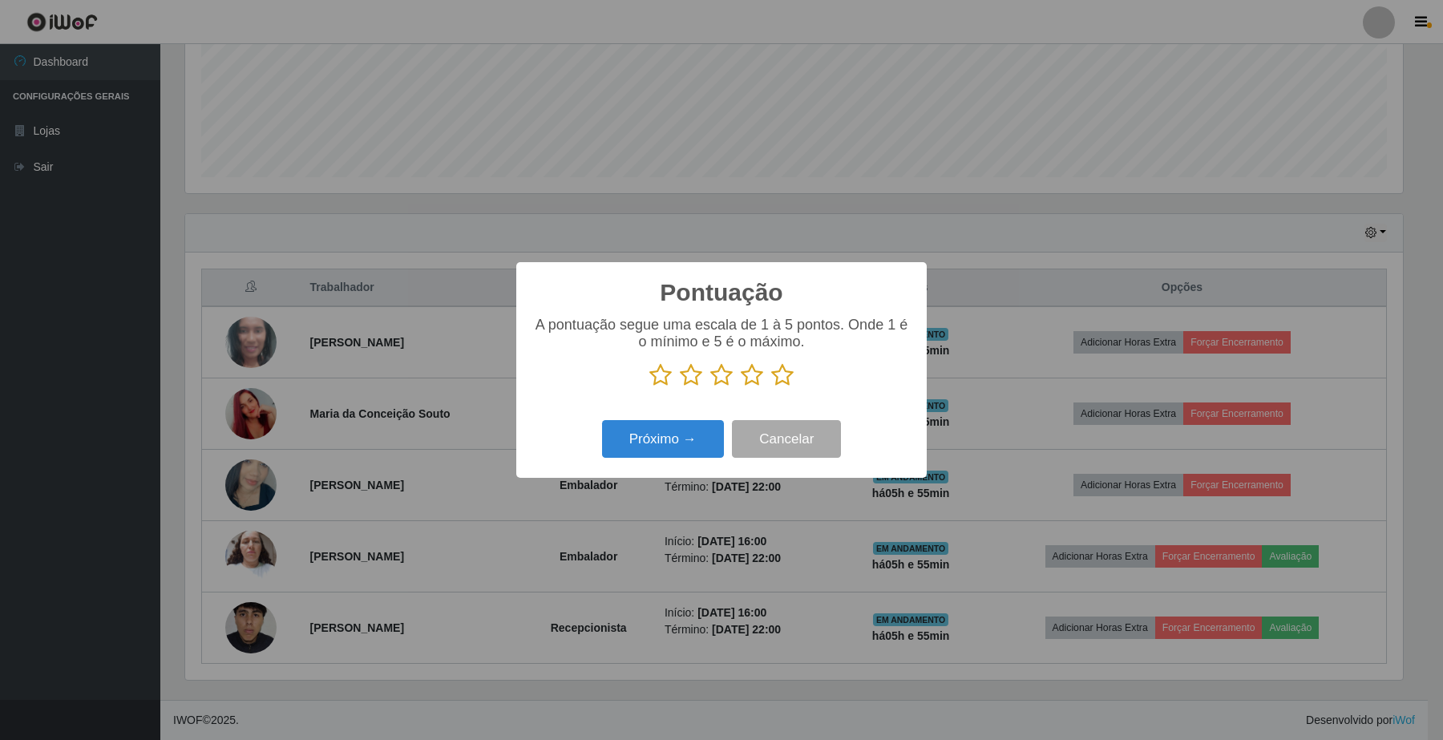
click at [787, 379] on icon at bounding box center [782, 375] width 22 height 24
click at [771, 387] on input "radio" at bounding box center [771, 387] width 0 height 0
click at [658, 438] on button "Próximo →" at bounding box center [663, 439] width 122 height 38
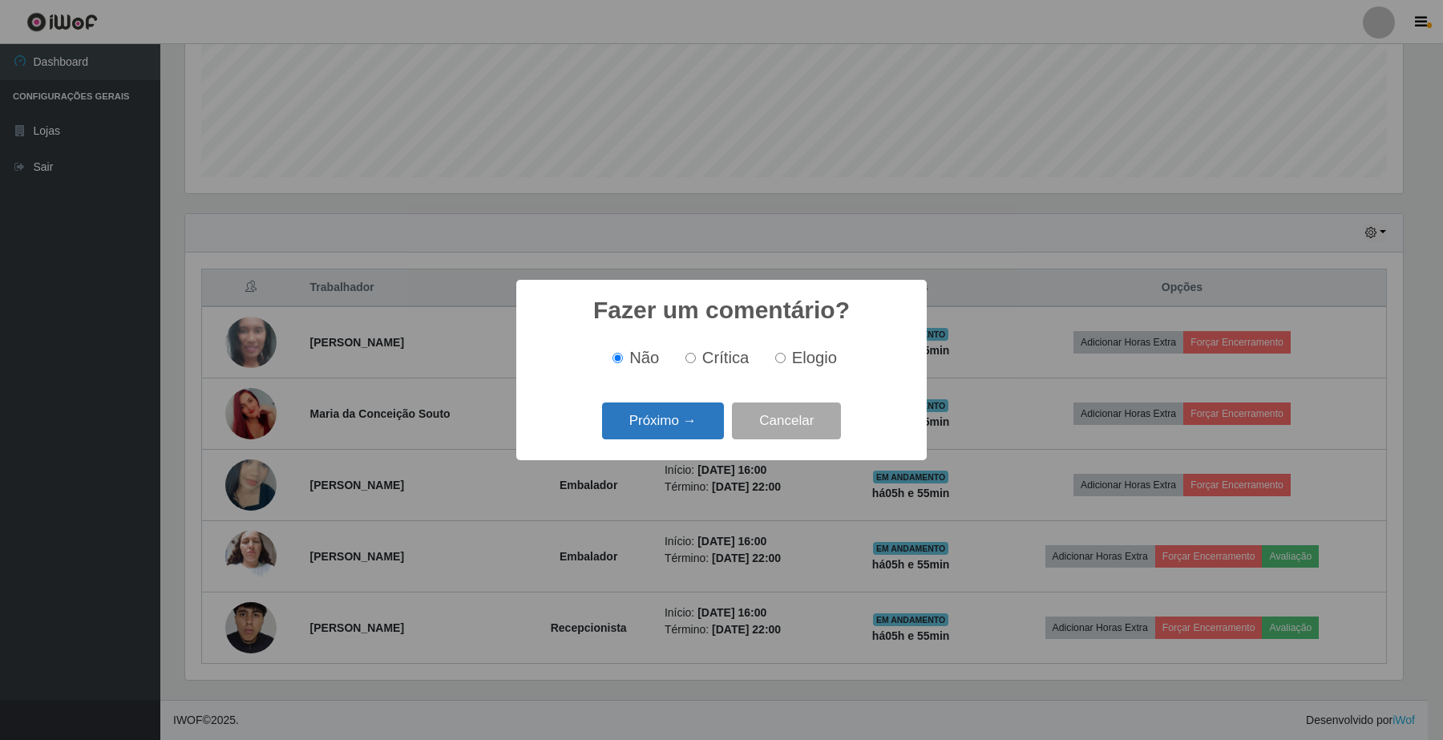
click at [694, 430] on button "Próximo →" at bounding box center [663, 422] width 122 height 38
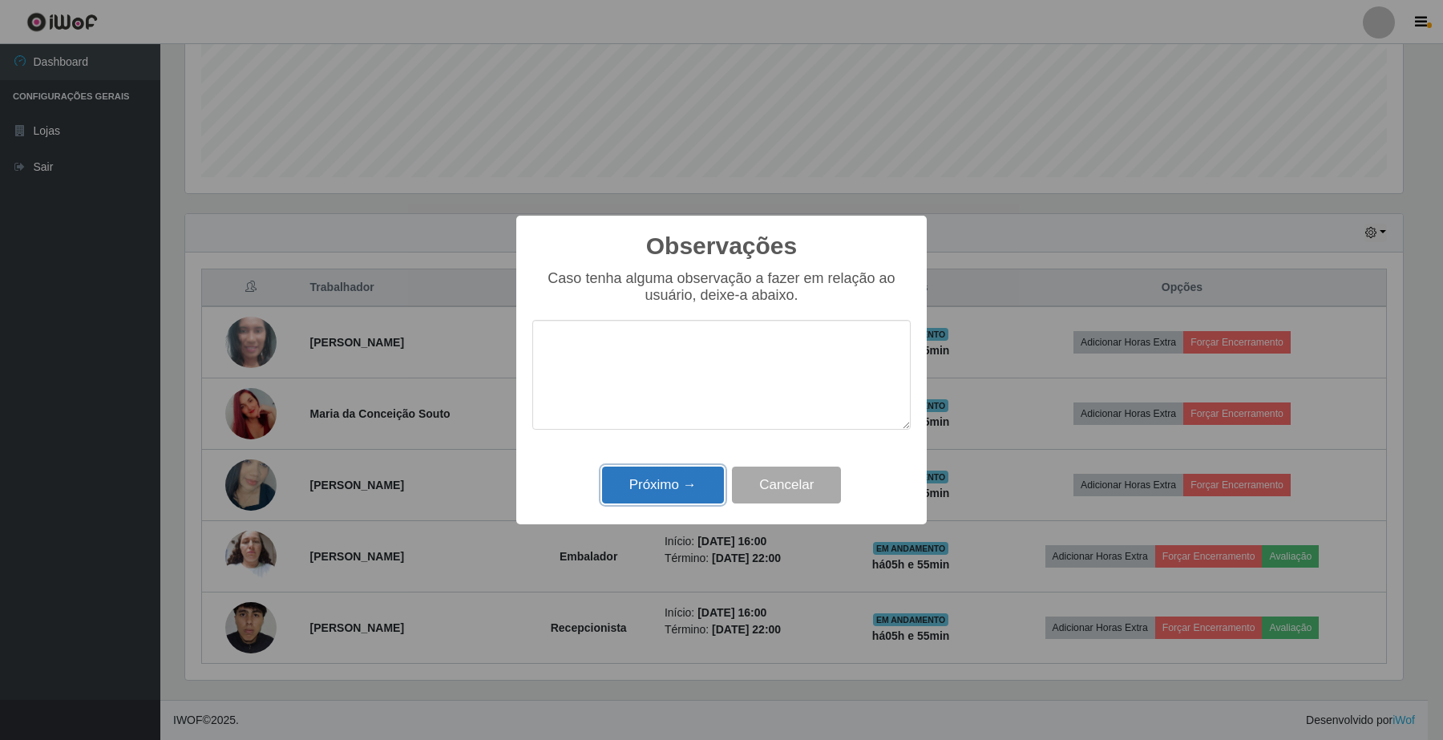
click at [678, 490] on button "Próximo →" at bounding box center [663, 486] width 122 height 38
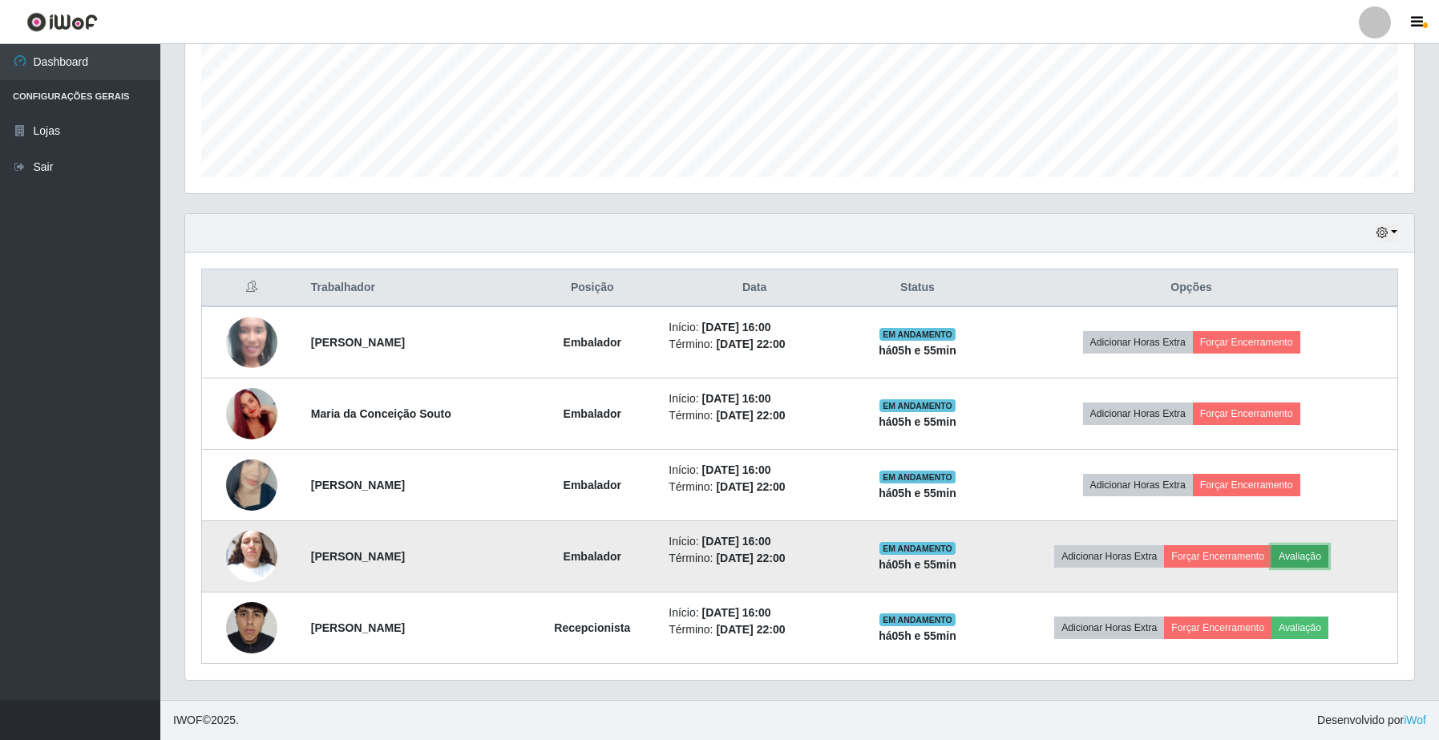
click at [1329, 566] on button "Avaliação" at bounding box center [1300, 556] width 57 height 22
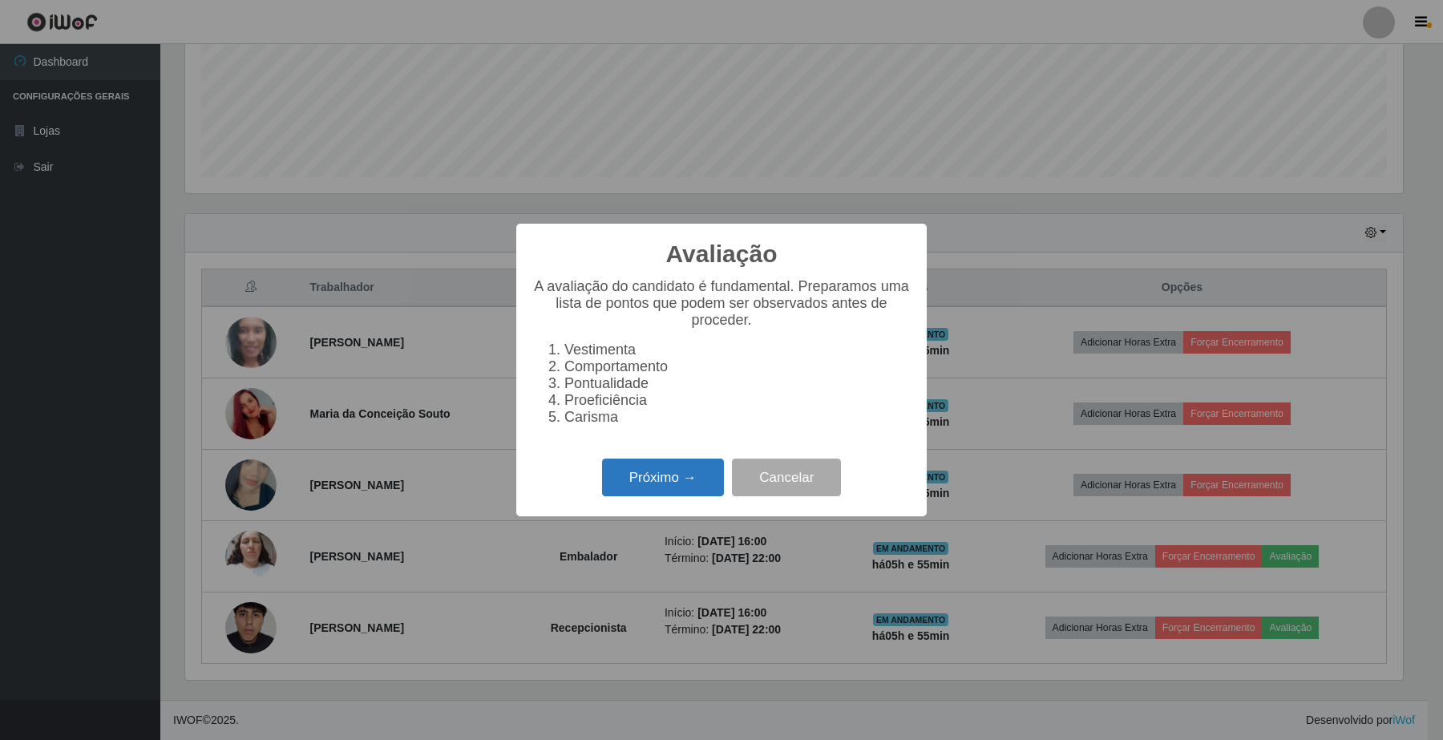
click at [704, 492] on button "Próximo →" at bounding box center [663, 478] width 122 height 38
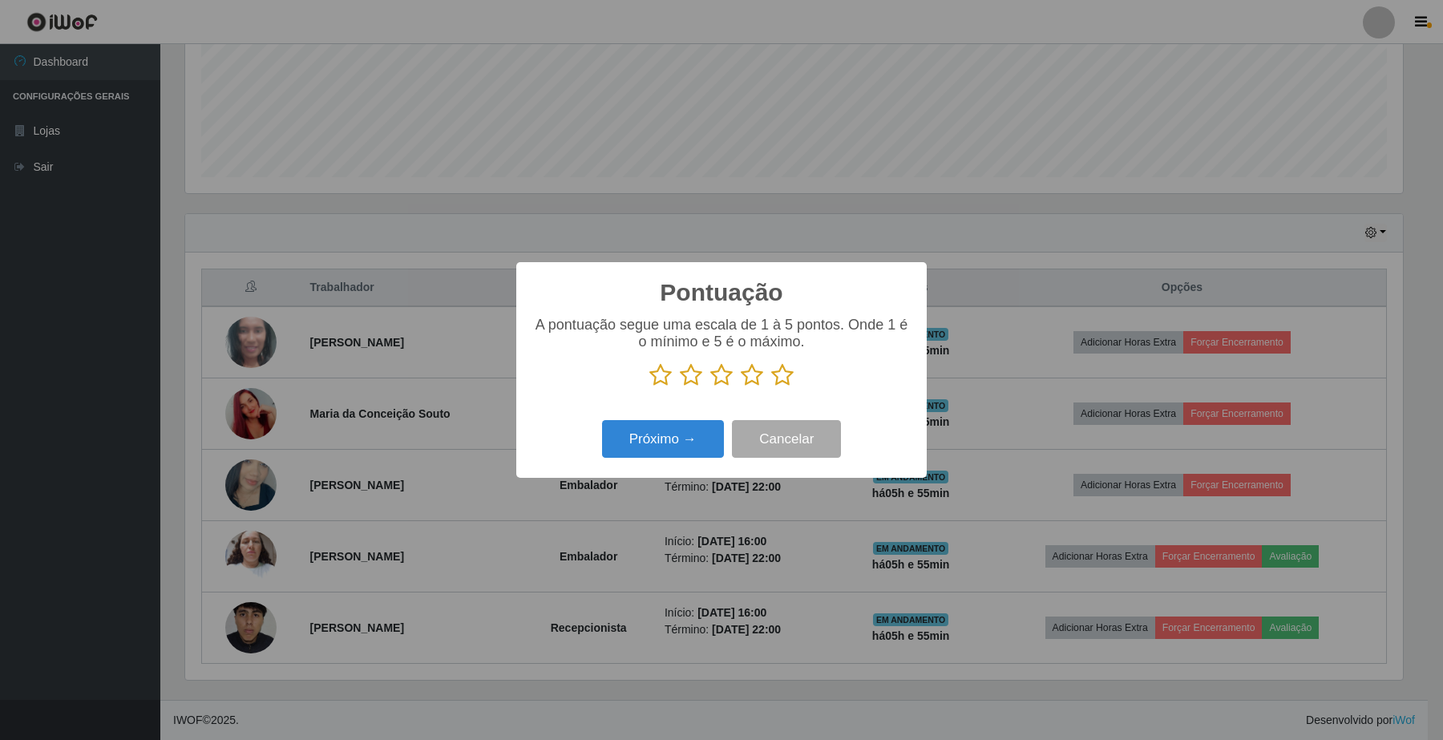
click at [775, 381] on icon at bounding box center [782, 375] width 22 height 24
click at [771, 387] on input "radio" at bounding box center [771, 387] width 0 height 0
click at [643, 435] on button "Próximo →" at bounding box center [663, 439] width 122 height 38
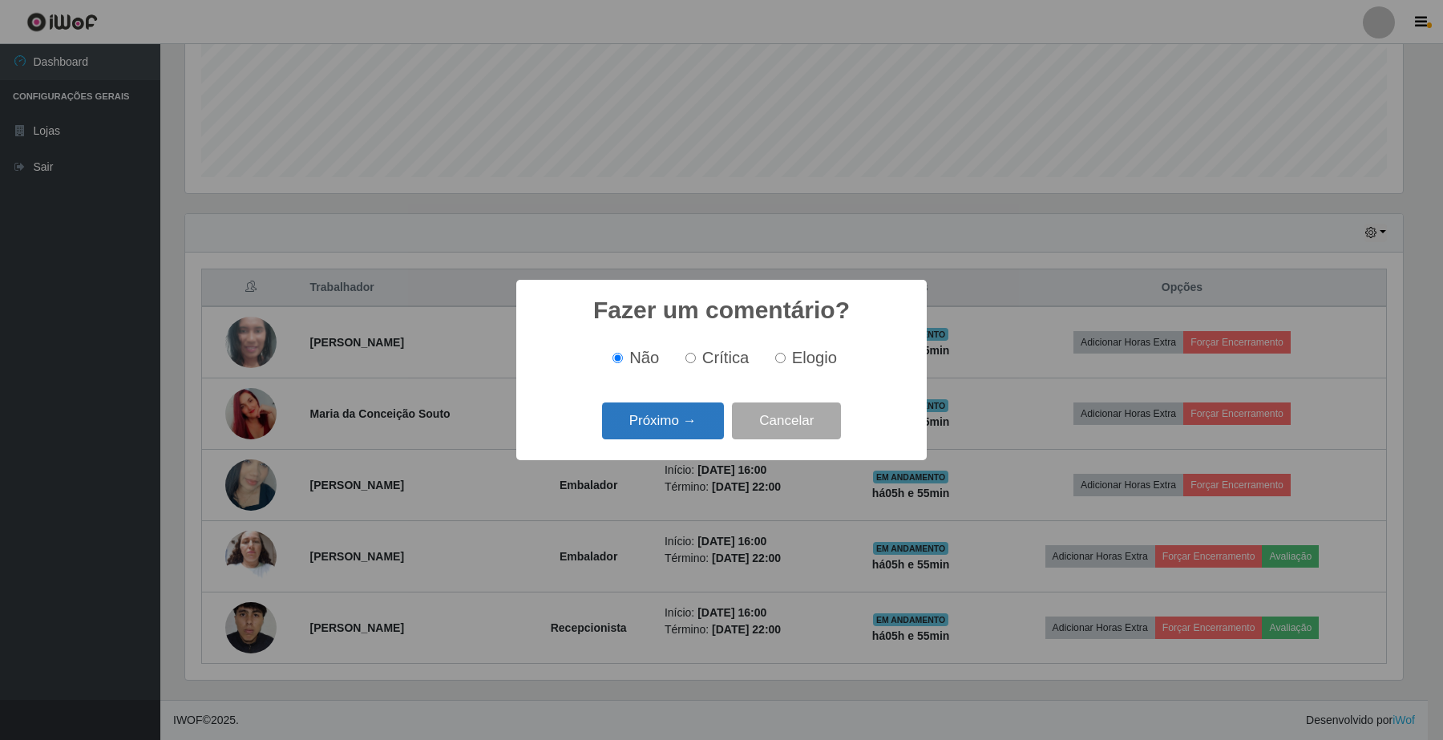
click at [644, 435] on button "Próximo →" at bounding box center [663, 422] width 122 height 38
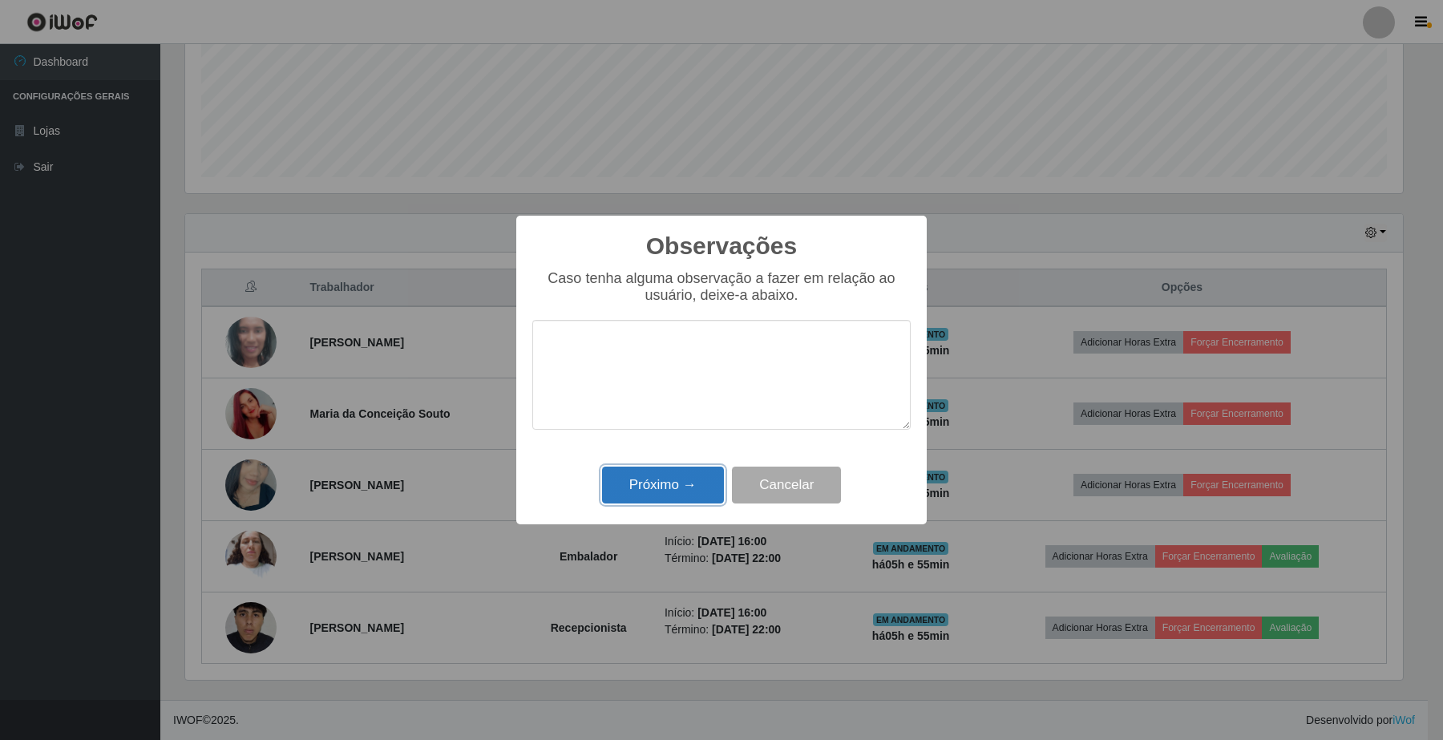
click at [655, 487] on button "Próximo →" at bounding box center [663, 486] width 122 height 38
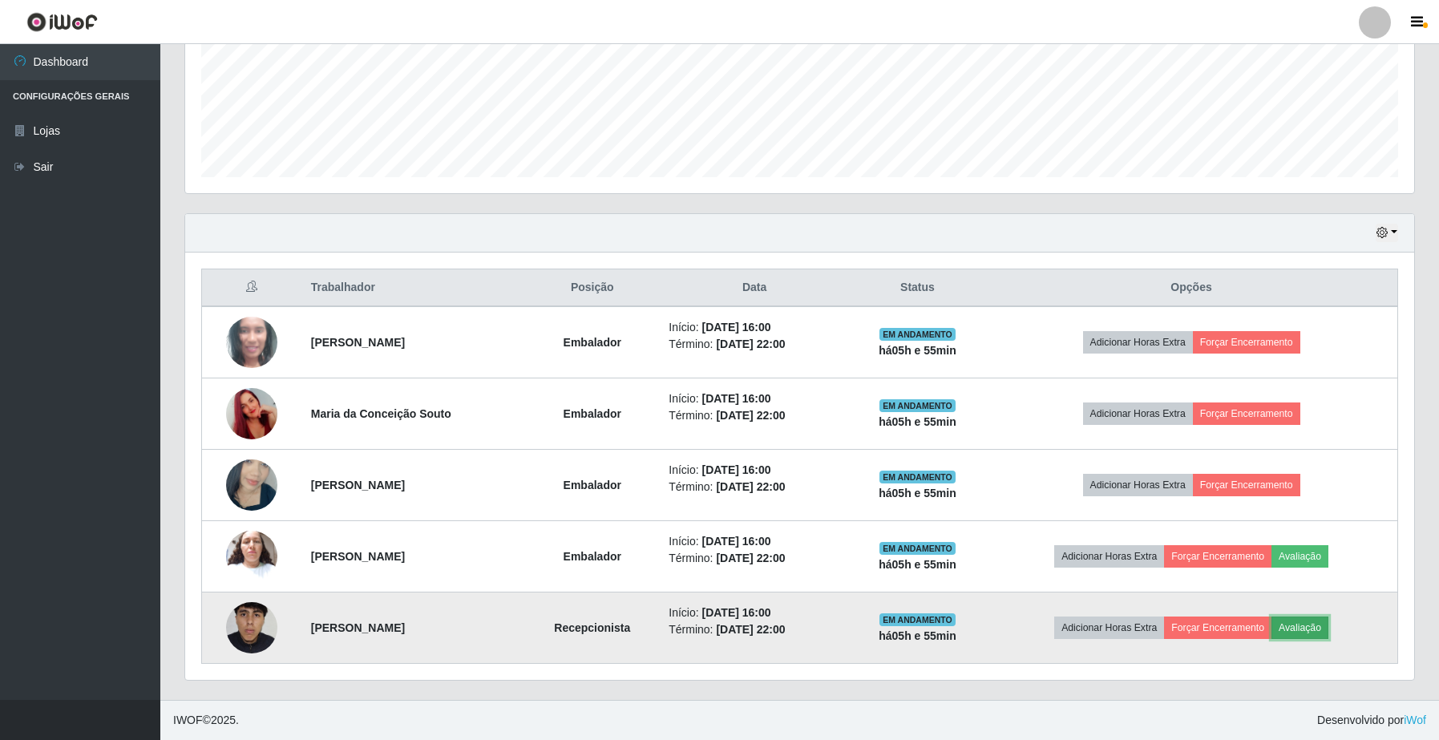
click at [1312, 633] on button "Avaliação" at bounding box center [1300, 628] width 57 height 22
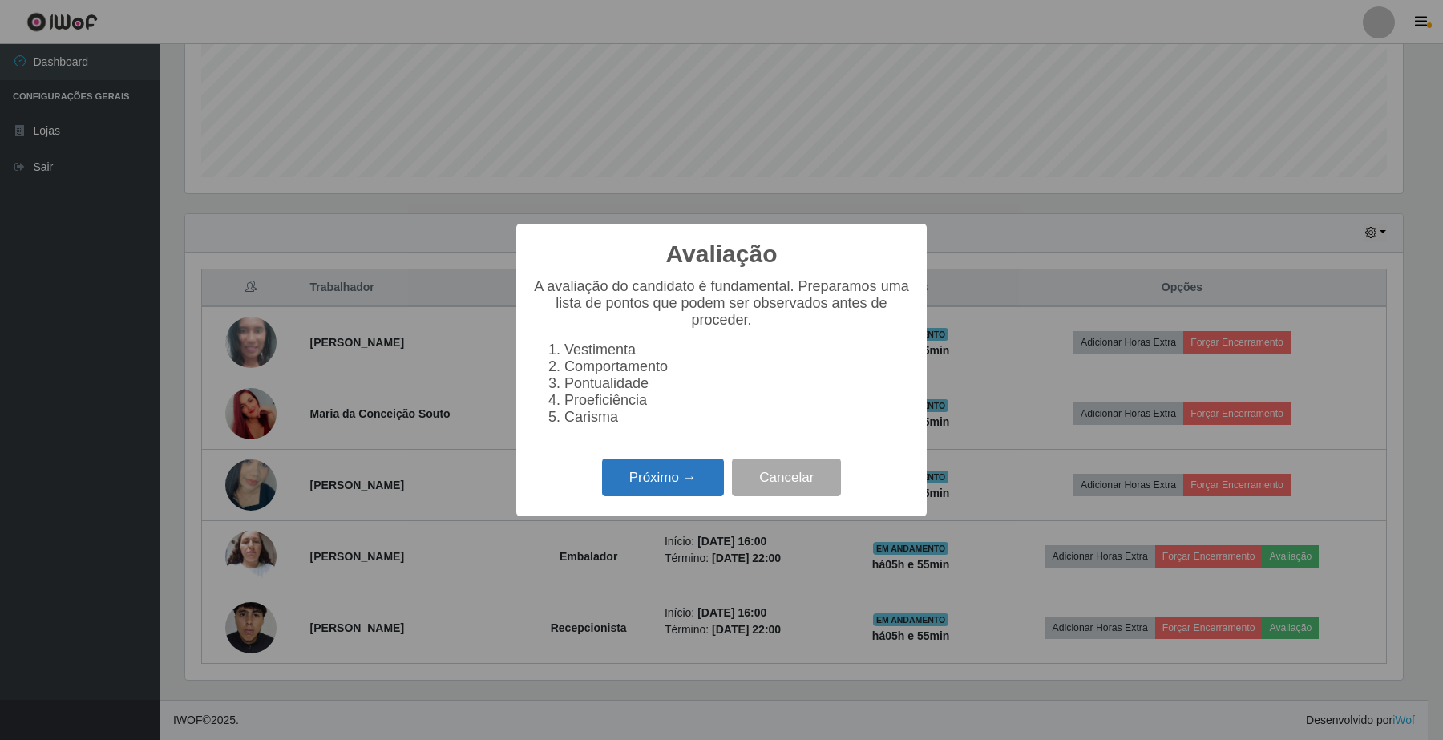
click at [654, 482] on button "Próximo →" at bounding box center [663, 478] width 122 height 38
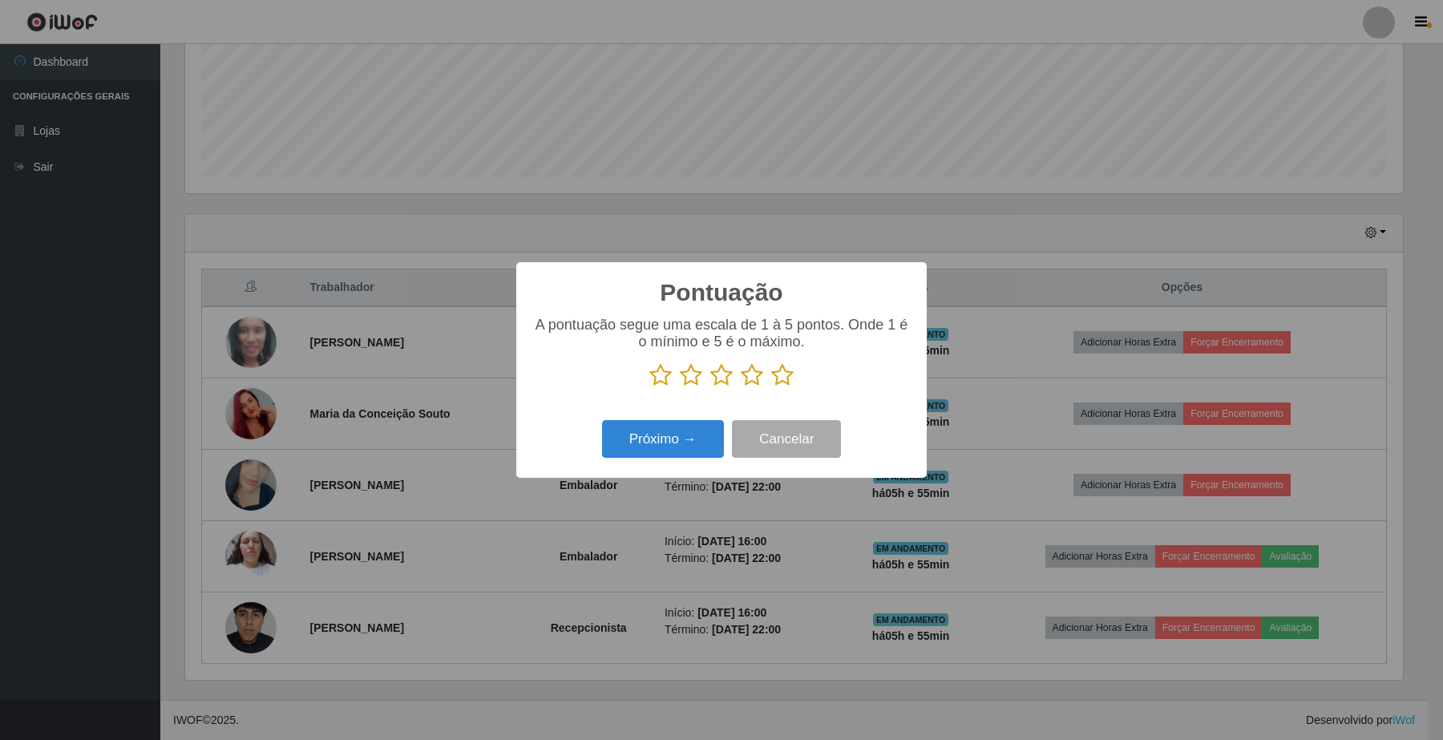
click at [788, 382] on icon at bounding box center [782, 375] width 22 height 24
click at [771, 387] on input "radio" at bounding box center [771, 387] width 0 height 0
click at [601, 462] on div "Próximo → Cancelar" at bounding box center [721, 439] width 378 height 46
click at [625, 455] on button "Próximo →" at bounding box center [663, 439] width 122 height 38
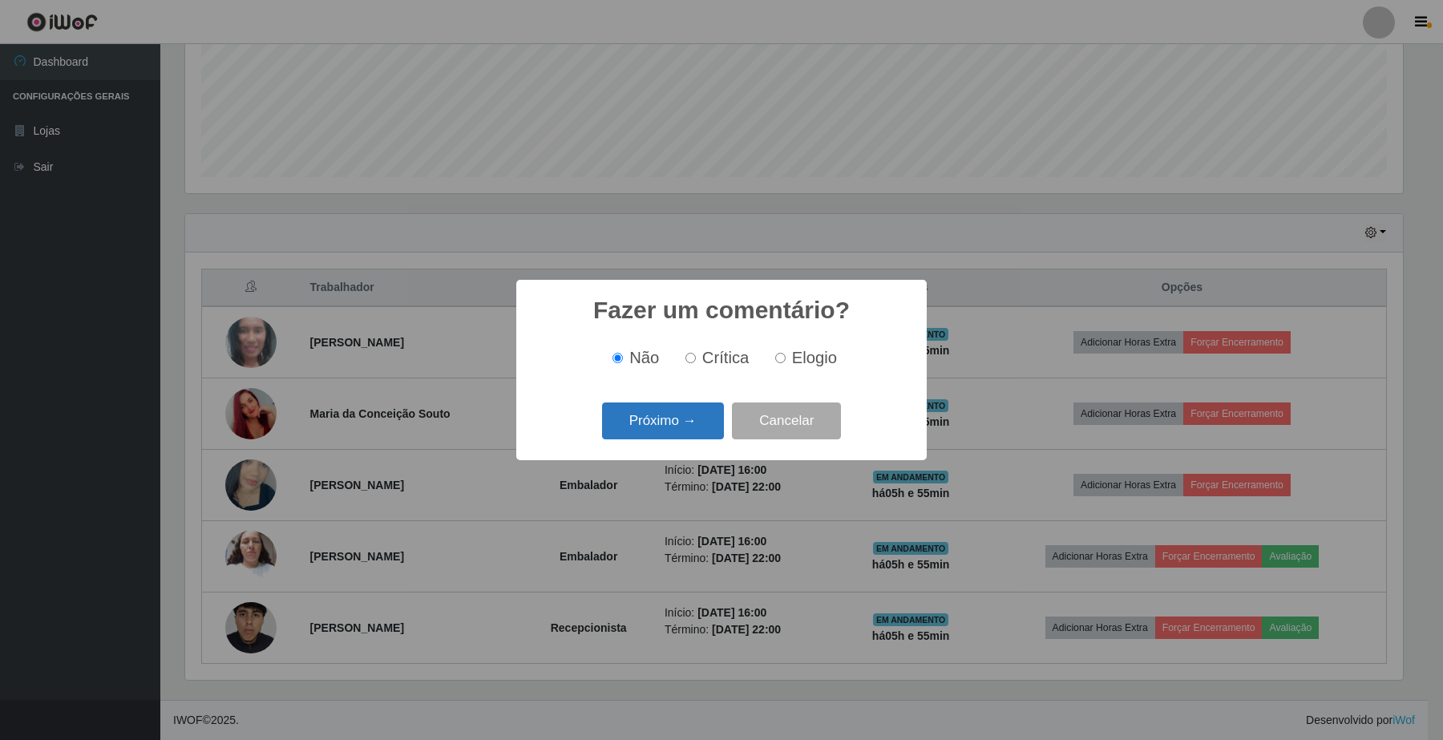
click at [662, 427] on button "Próximo →" at bounding box center [663, 422] width 122 height 38
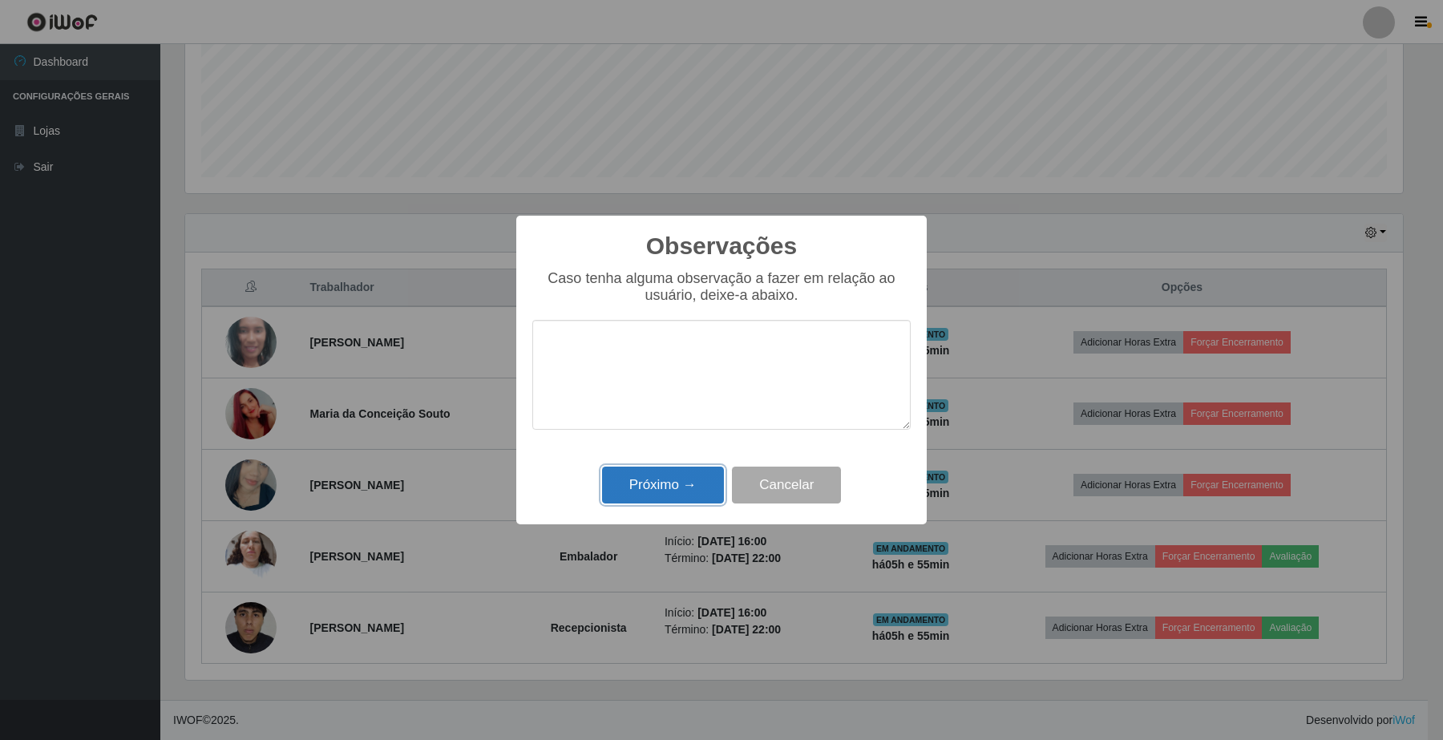
click at [658, 492] on button "Próximo →" at bounding box center [663, 486] width 122 height 38
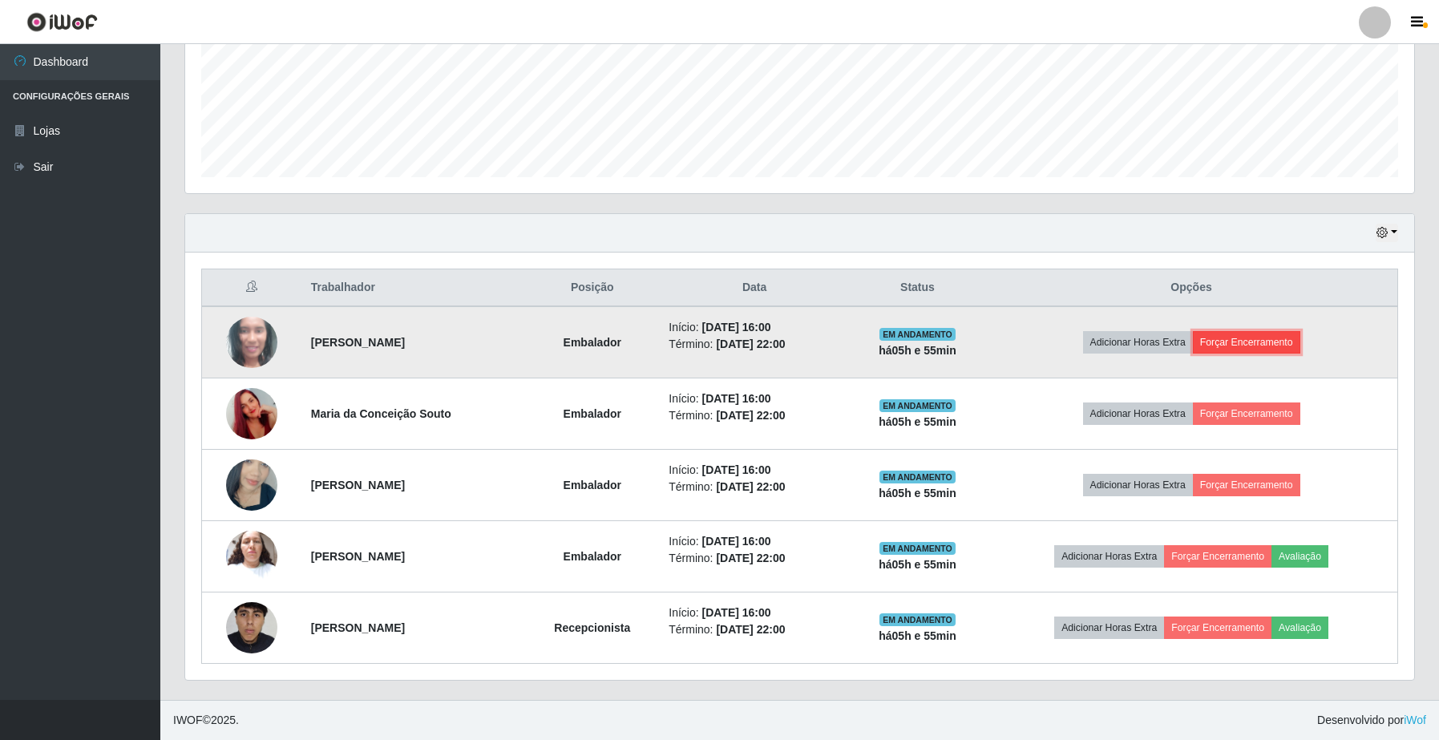
click at [1260, 346] on button "Forçar Encerramento" at bounding box center [1246, 342] width 107 height 22
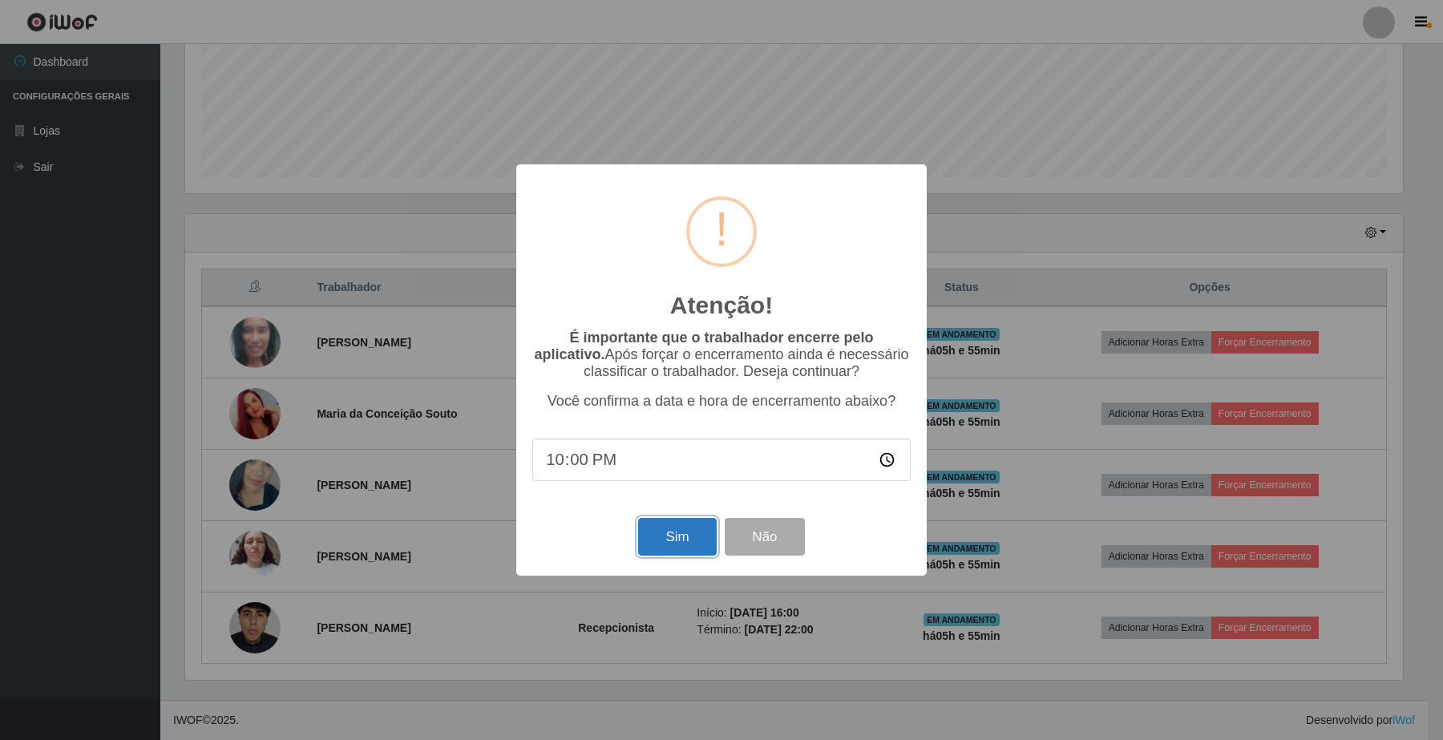
click at [690, 534] on button "Sim" at bounding box center [677, 537] width 78 height 38
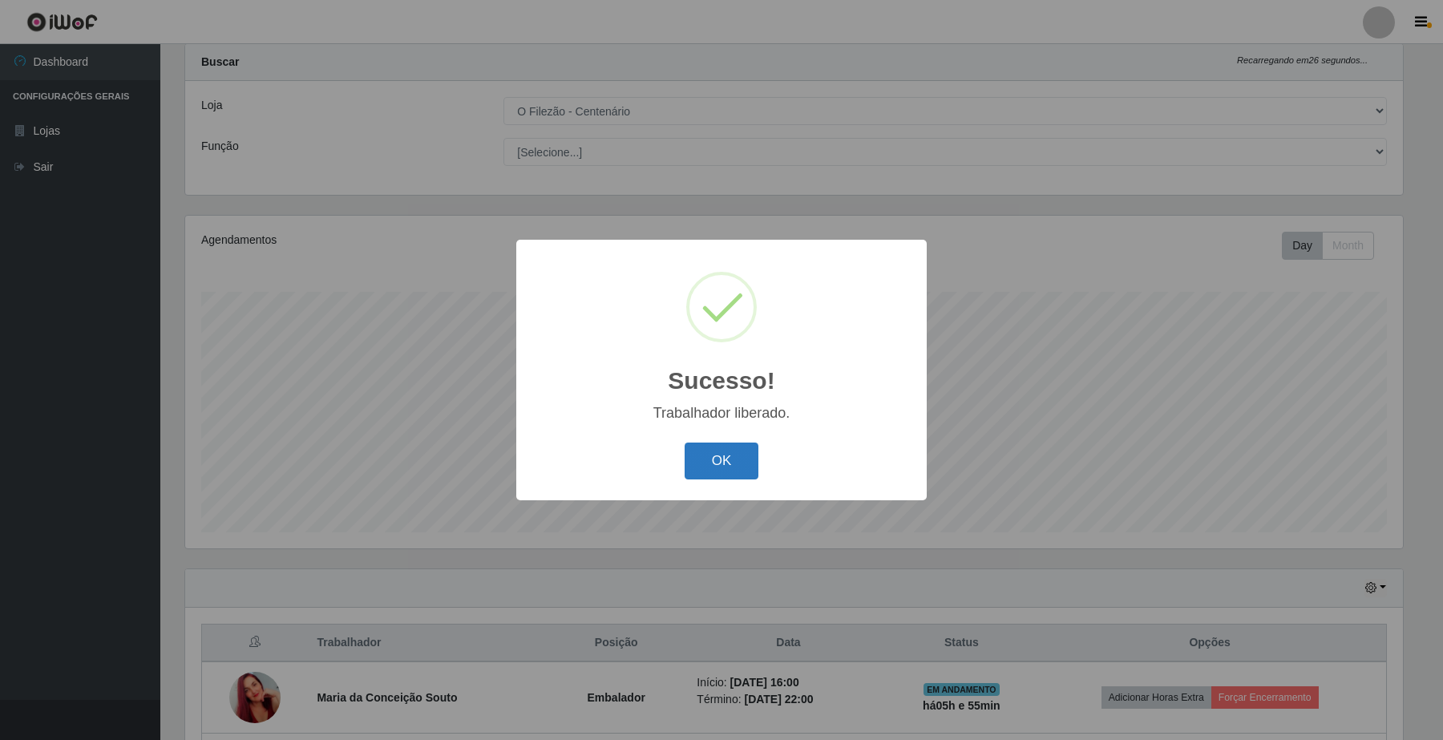
click at [732, 458] on button "OK" at bounding box center [722, 462] width 75 height 38
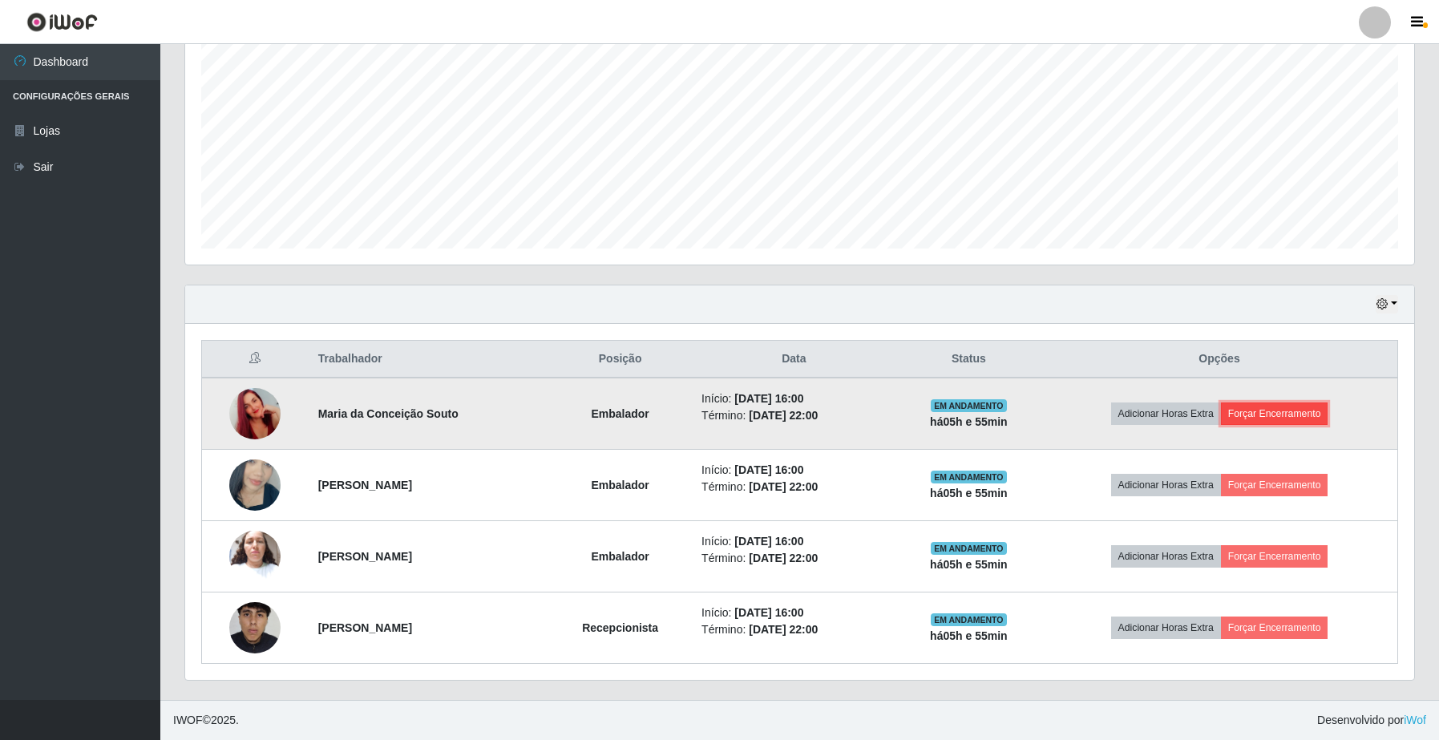
click at [1263, 413] on button "Forçar Encerramento" at bounding box center [1274, 414] width 107 height 22
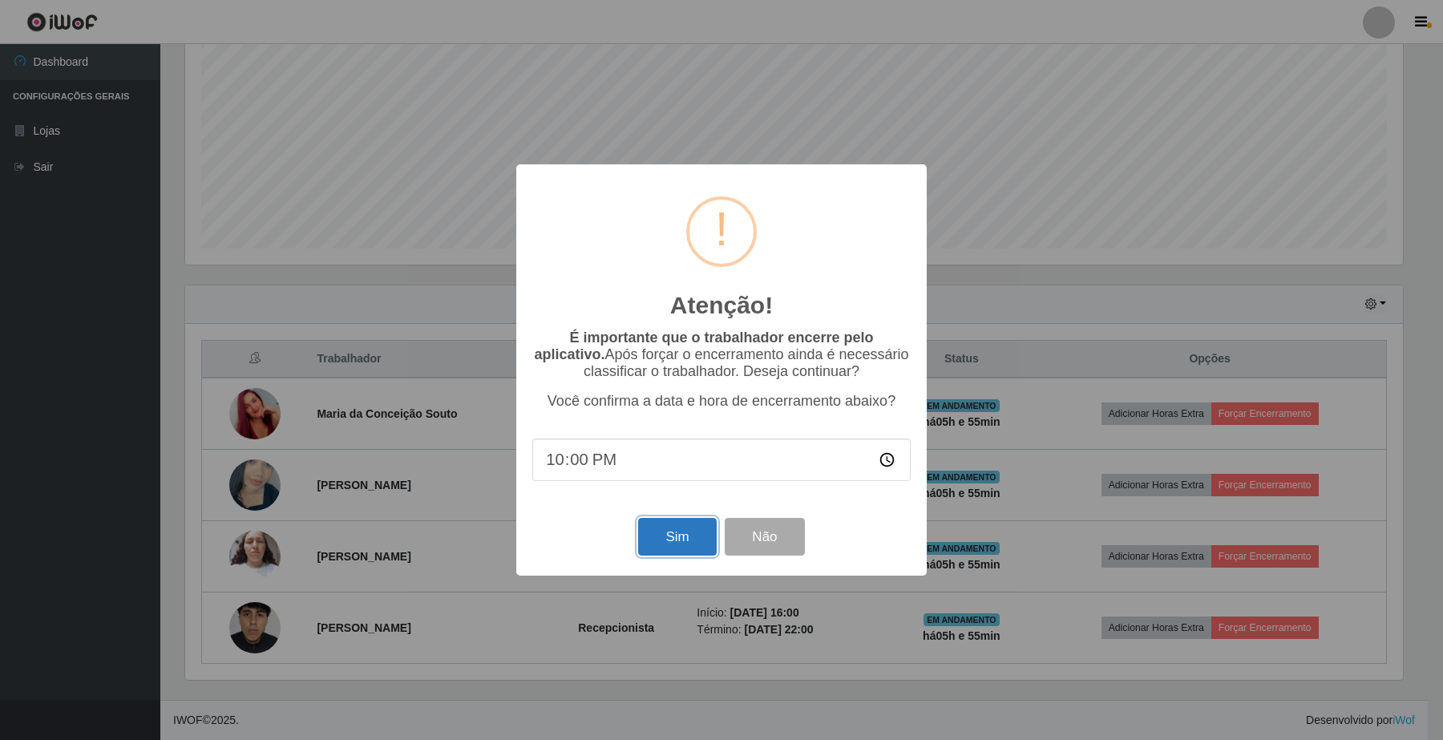
click at [651, 527] on button "Sim" at bounding box center [677, 537] width 78 height 38
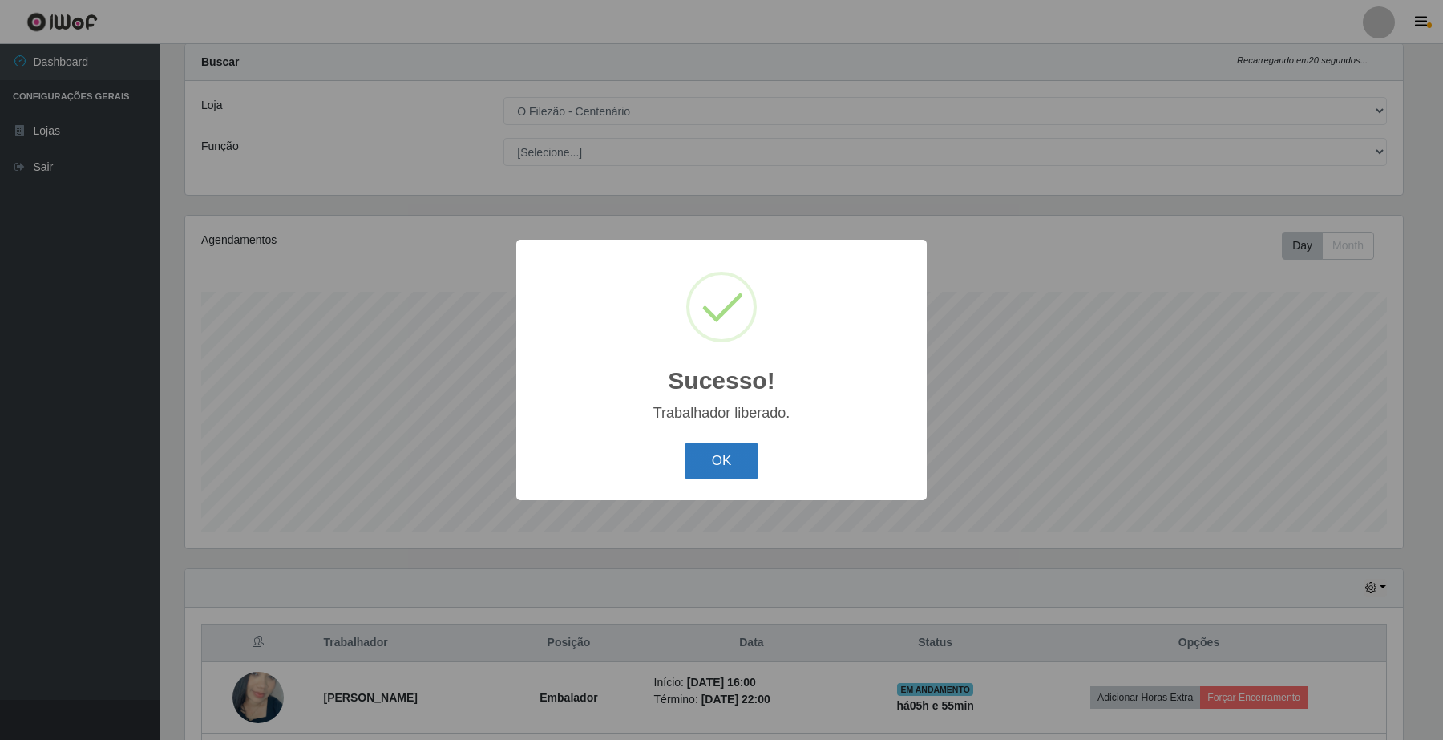
click at [706, 459] on button "OK" at bounding box center [722, 462] width 75 height 38
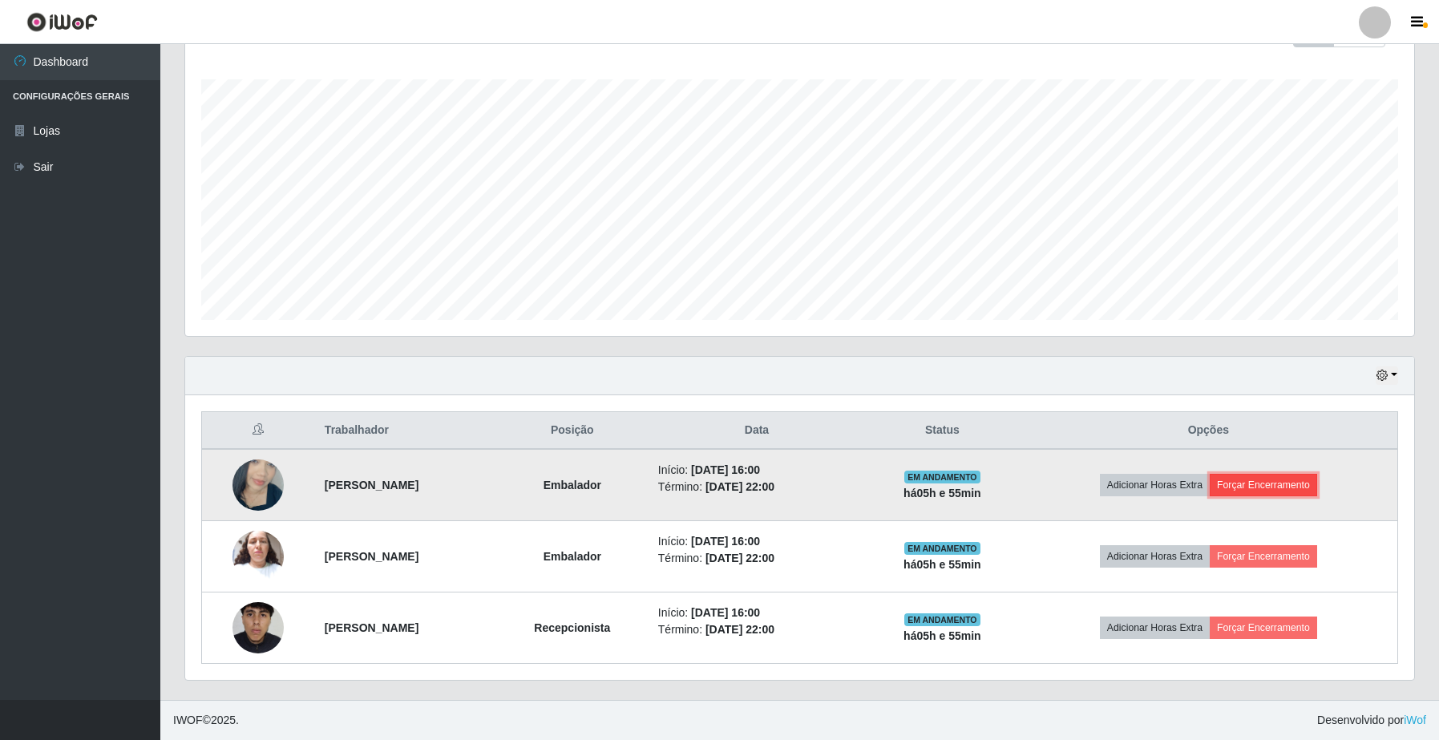
click at [1265, 481] on button "Forçar Encerramento" at bounding box center [1263, 485] width 107 height 22
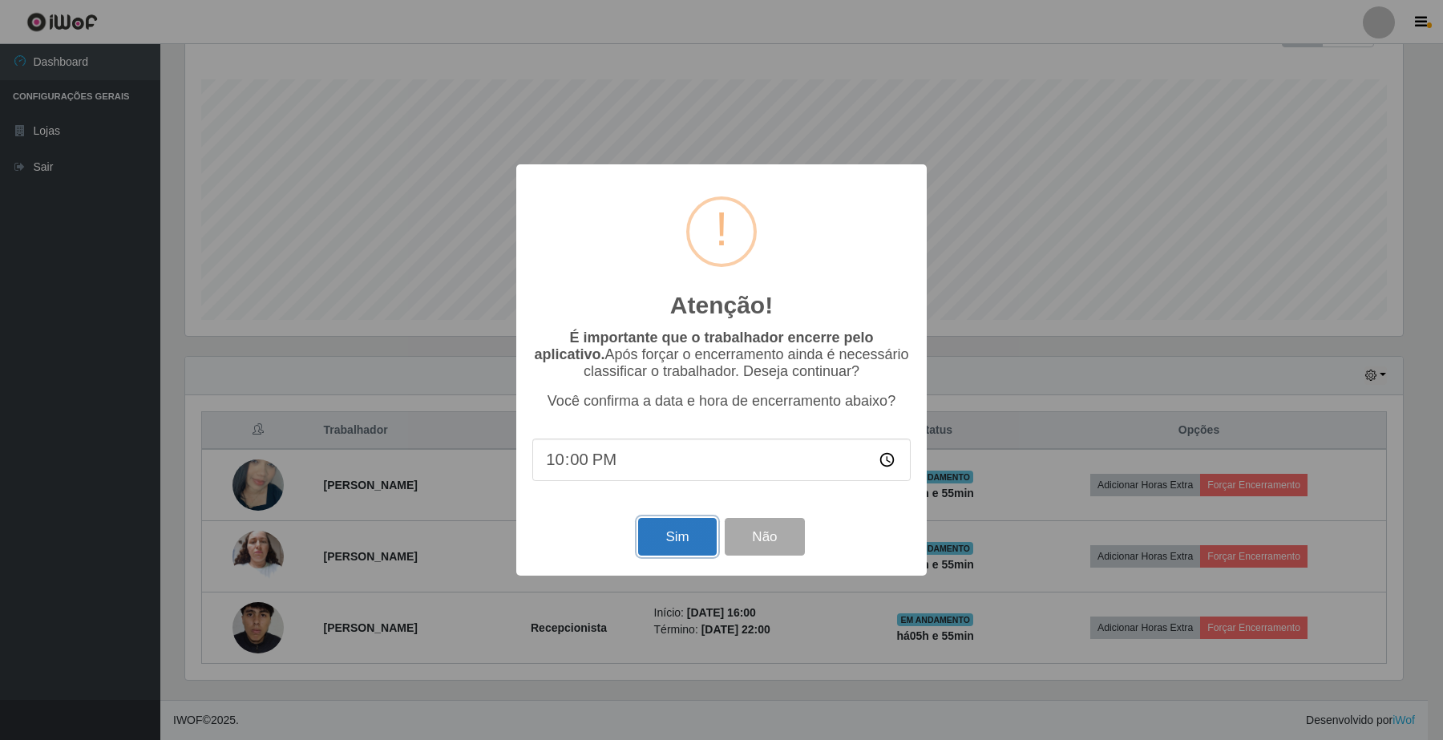
click at [641, 530] on button "Sim" at bounding box center [677, 537] width 78 height 38
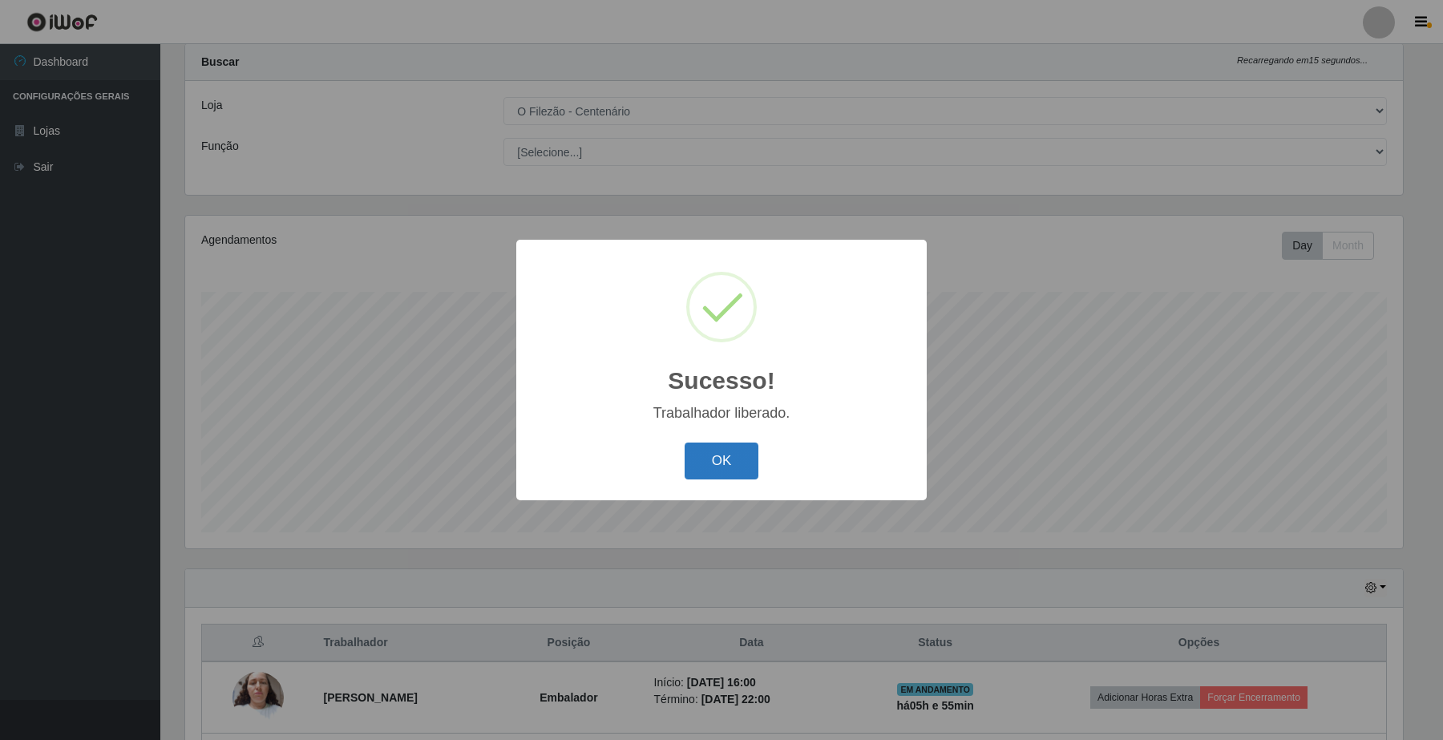
click at [724, 470] on button "OK" at bounding box center [722, 462] width 75 height 38
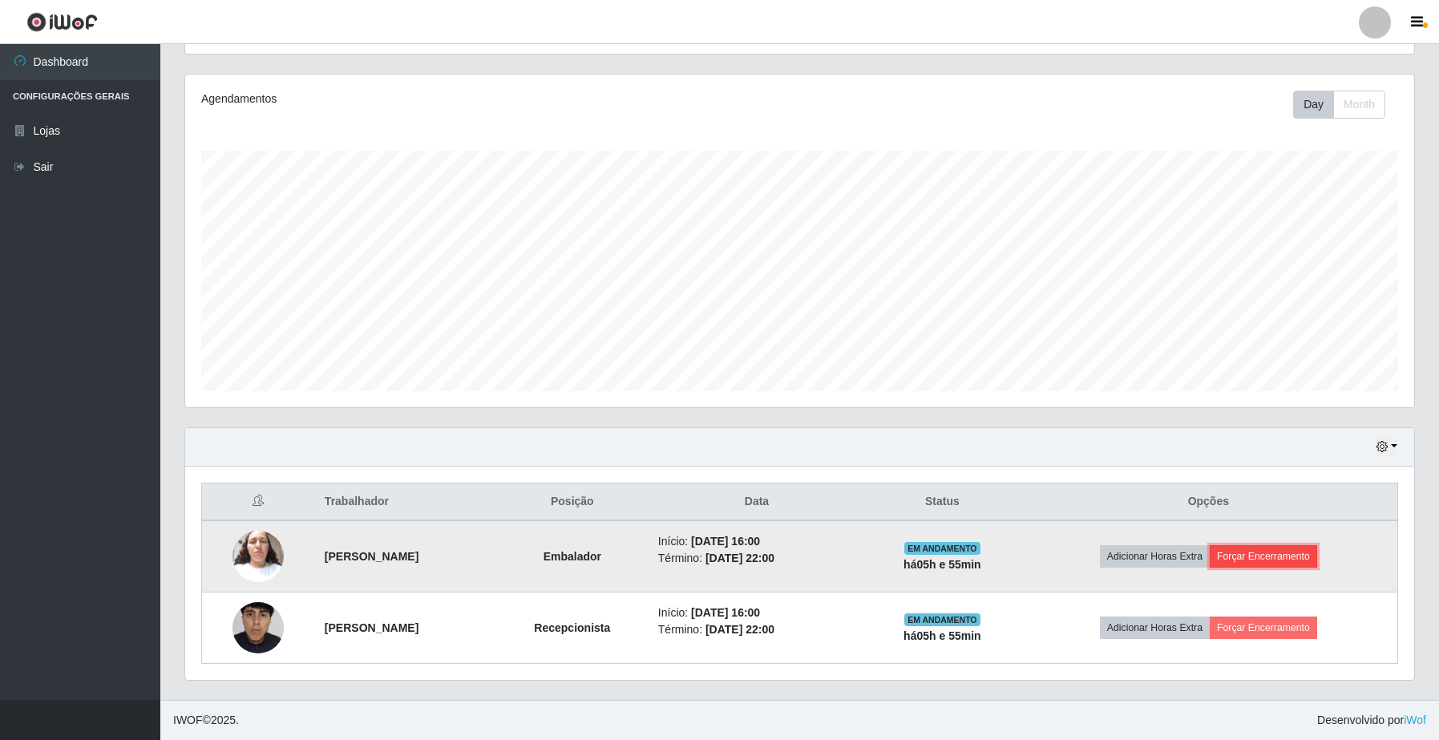
click at [1257, 554] on button "Forçar Encerramento" at bounding box center [1263, 556] width 107 height 22
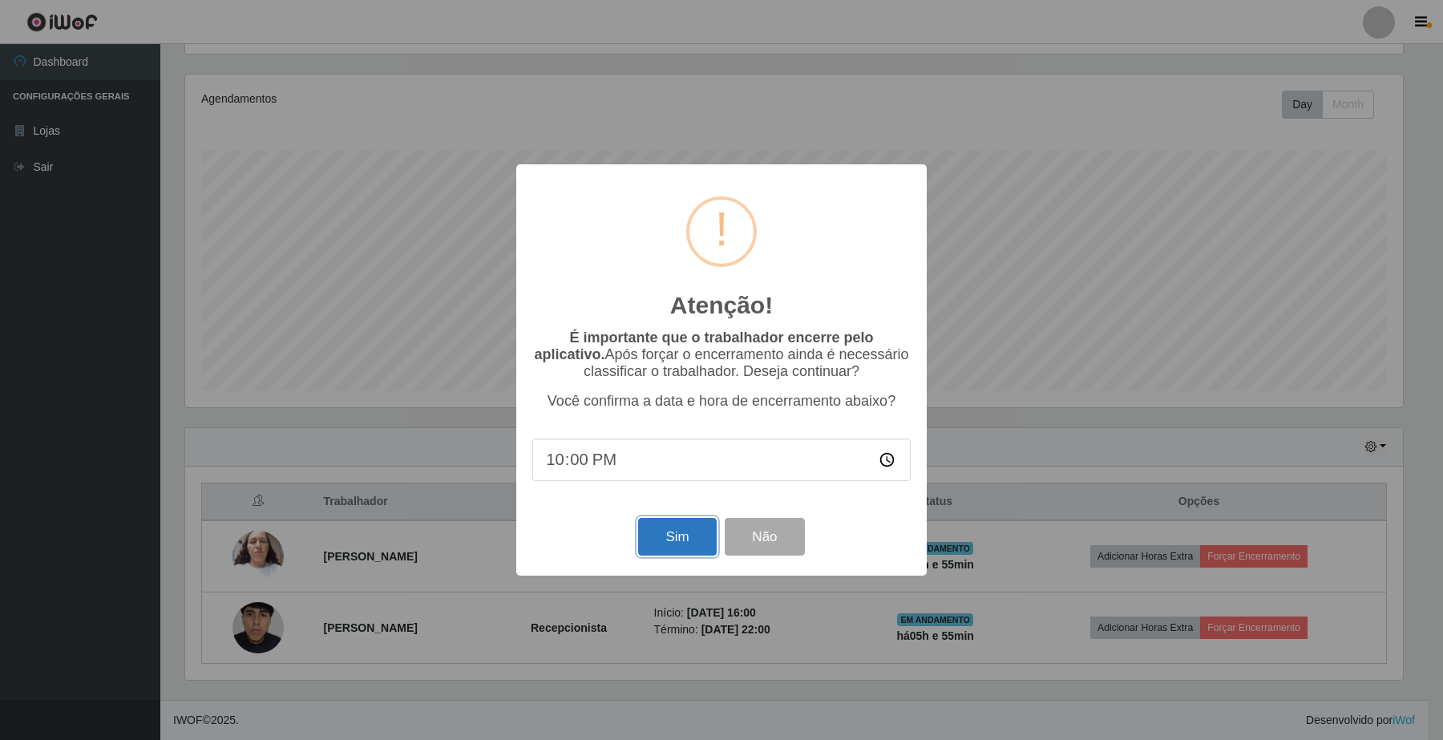
click at [682, 547] on button "Sim" at bounding box center [677, 537] width 78 height 38
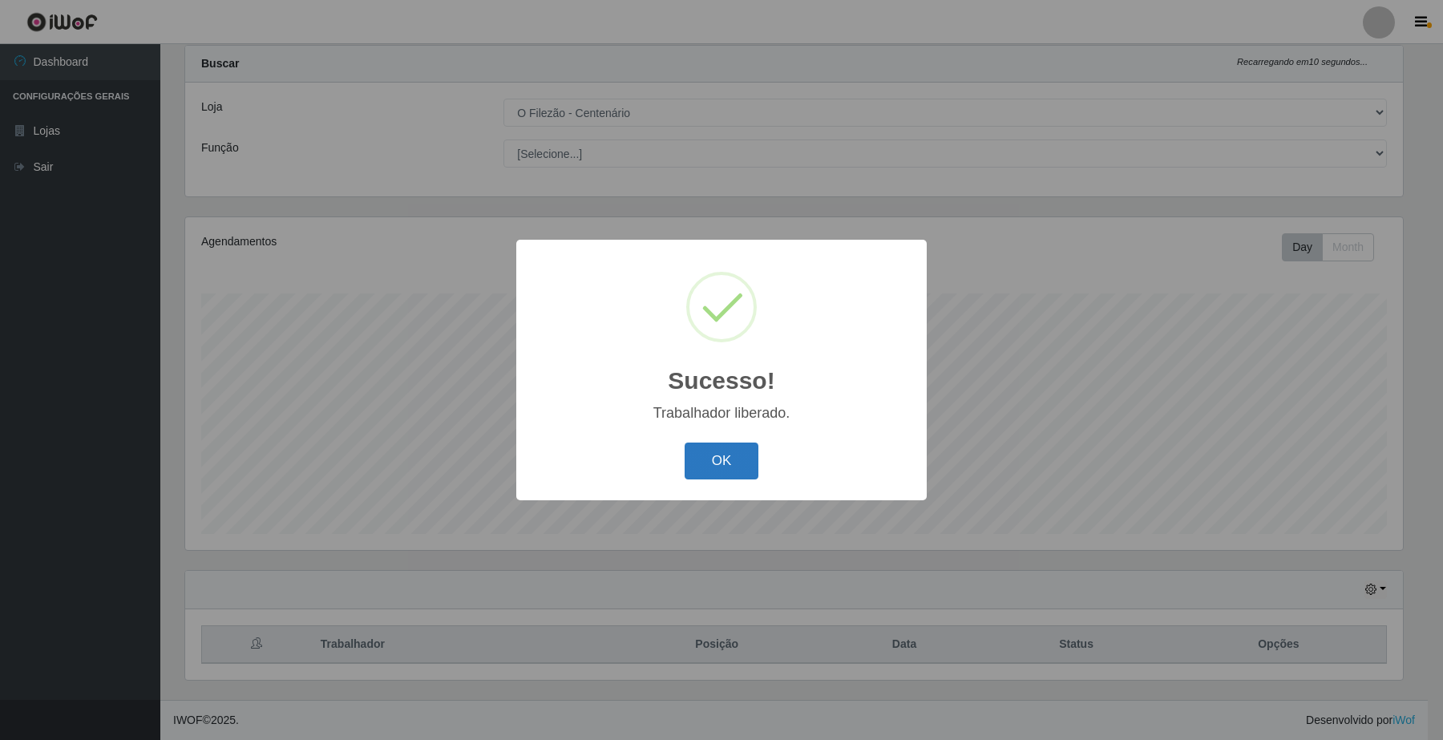
click at [736, 465] on button "OK" at bounding box center [722, 462] width 75 height 38
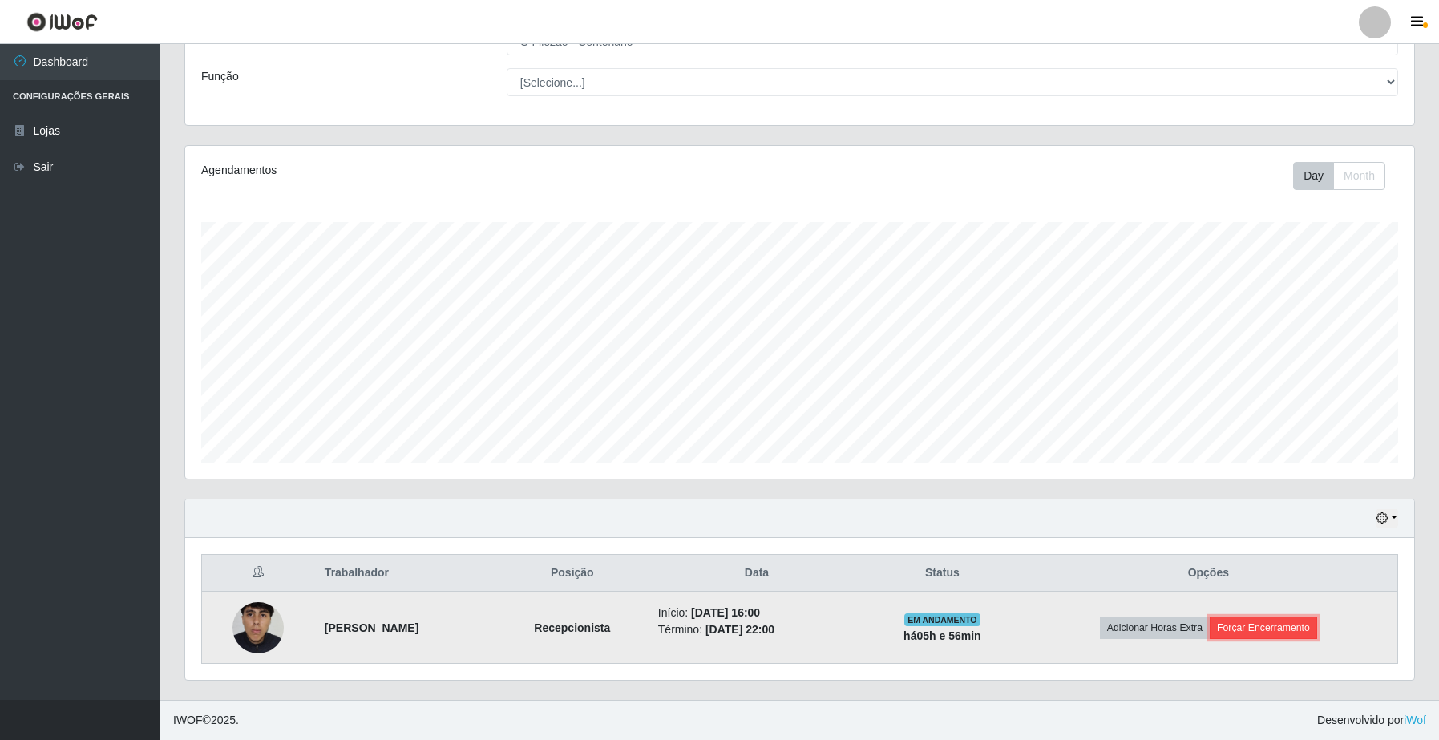
click at [1257, 630] on button "Forçar Encerramento" at bounding box center [1263, 628] width 107 height 22
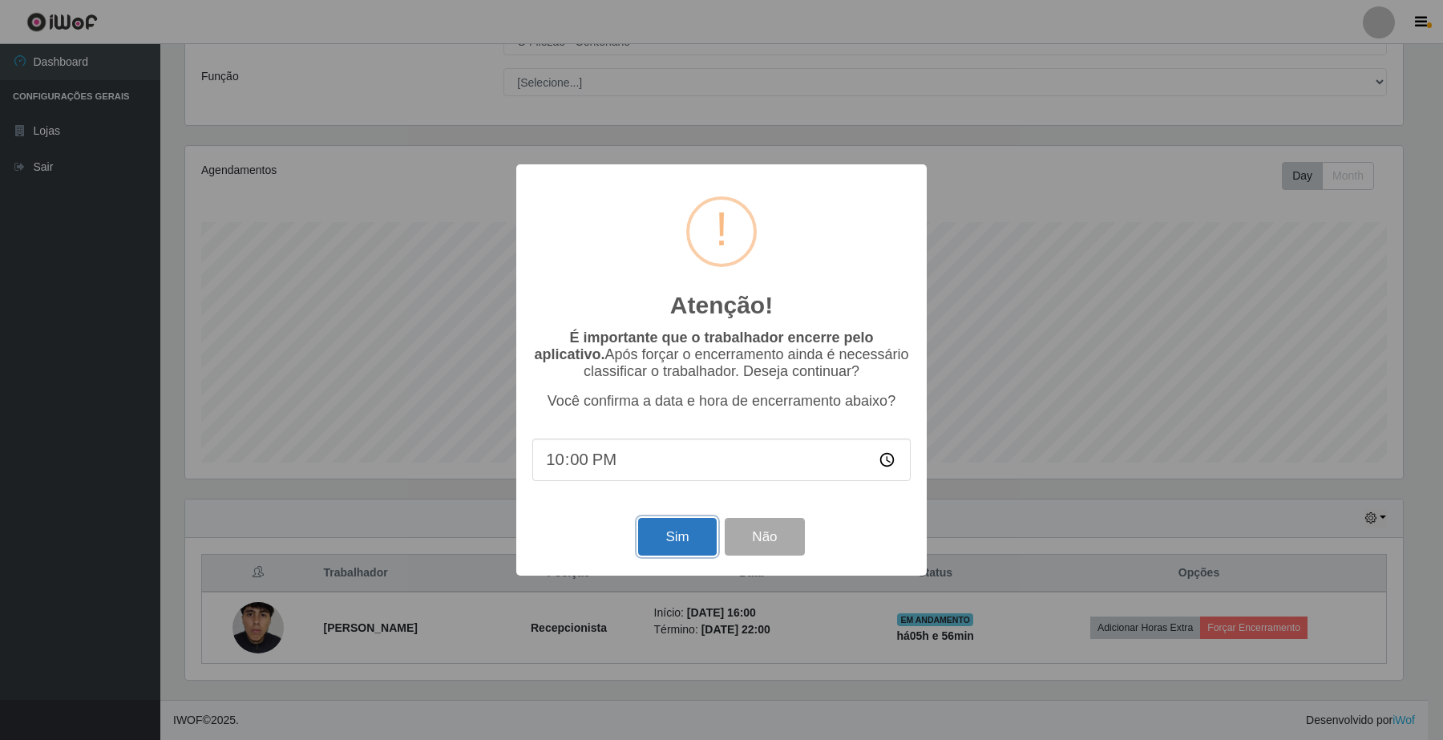
click at [694, 544] on button "Sim" at bounding box center [677, 537] width 78 height 38
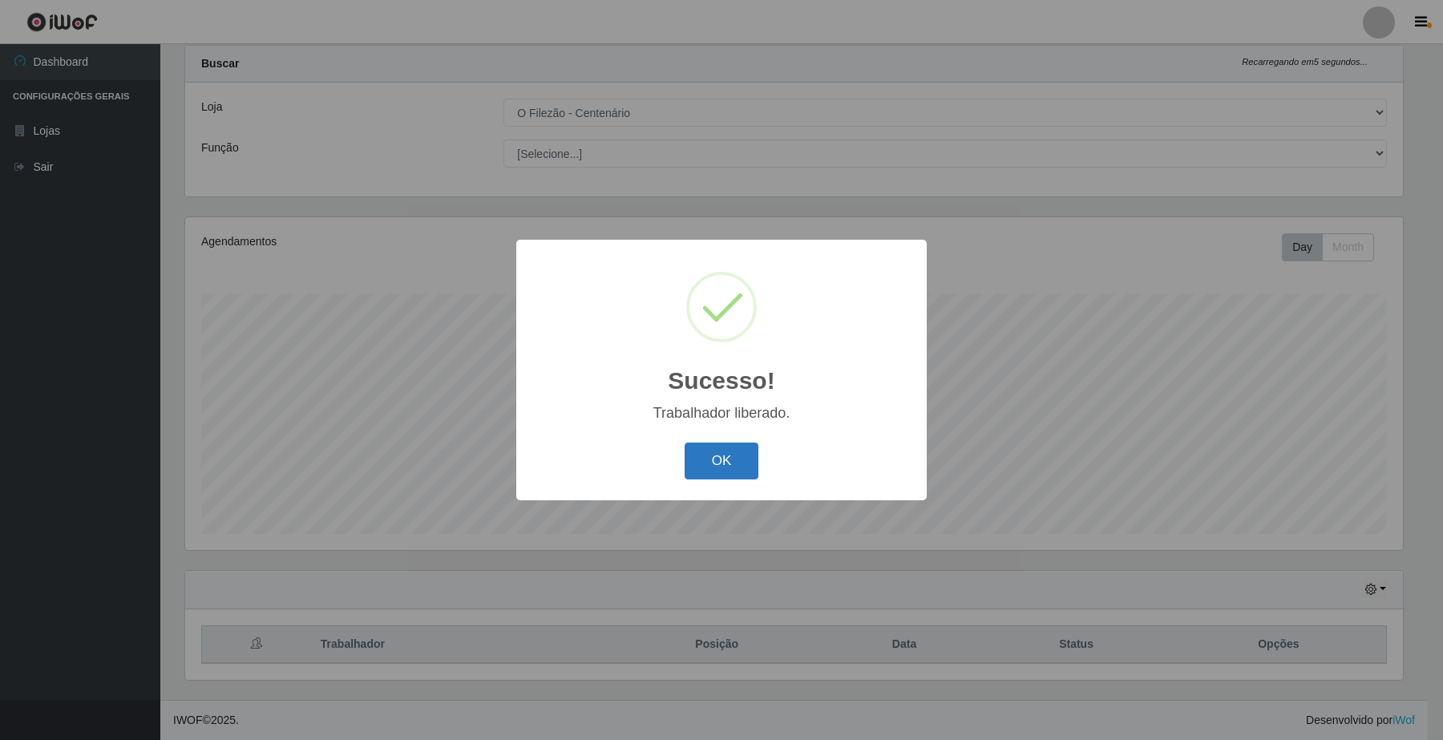
click at [730, 463] on button "OK" at bounding box center [722, 462] width 75 height 38
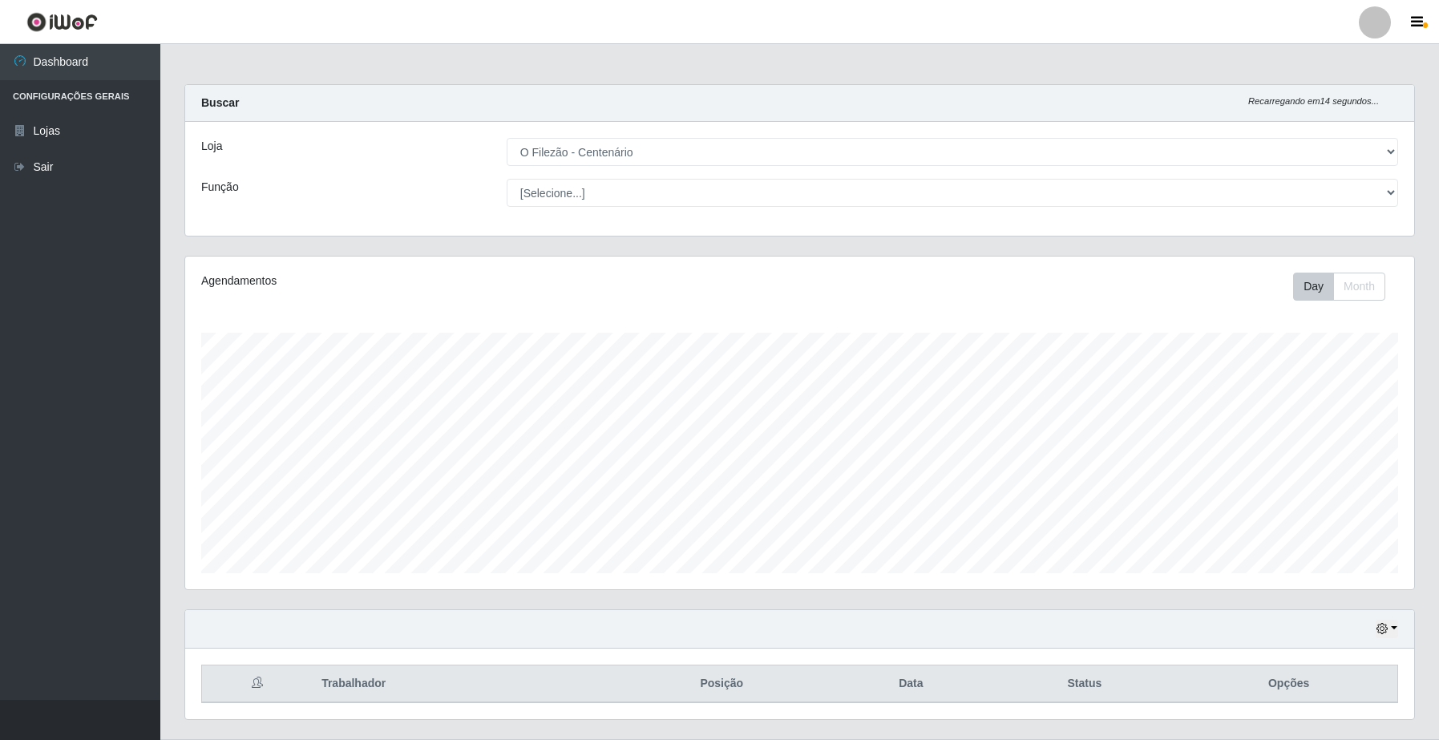
click at [281, 51] on main "Carregando... Buscar Recarregando em 14 segundos... Loja [Selecione...] O Filez…" at bounding box center [799, 391] width 1279 height 695
click at [282, 51] on main "Carregando... Buscar Recarregando em 13 segundos... Loja [Selecione...] O Filez…" at bounding box center [799, 391] width 1279 height 695
